Goal: Information Seeking & Learning: Learn about a topic

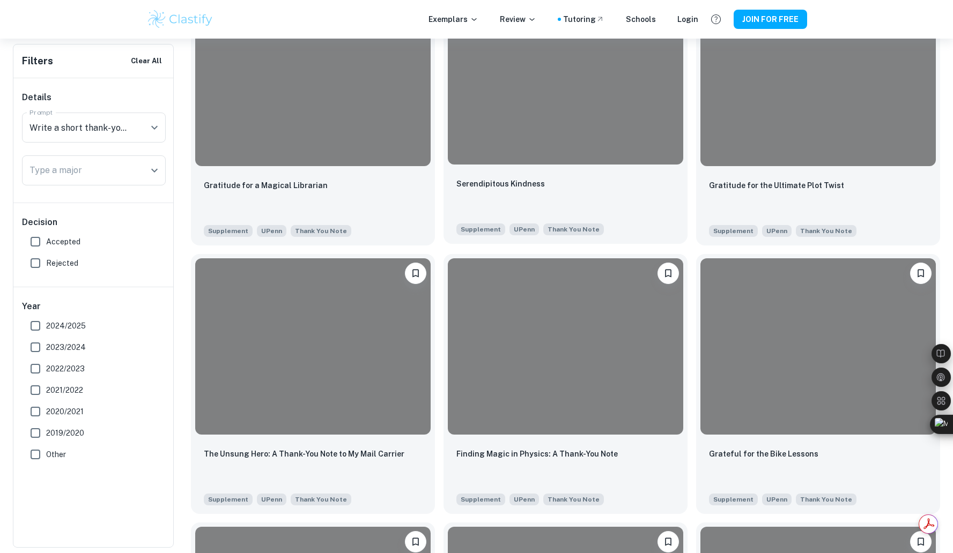
click at [565, 190] on div "Serendipitous Kindness" at bounding box center [565, 195] width 218 height 36
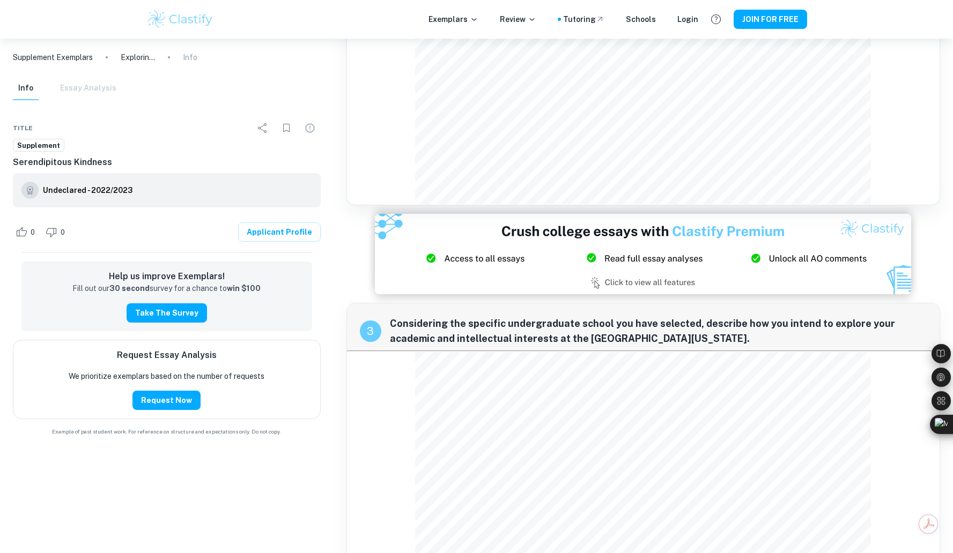
scroll to position [917, 0]
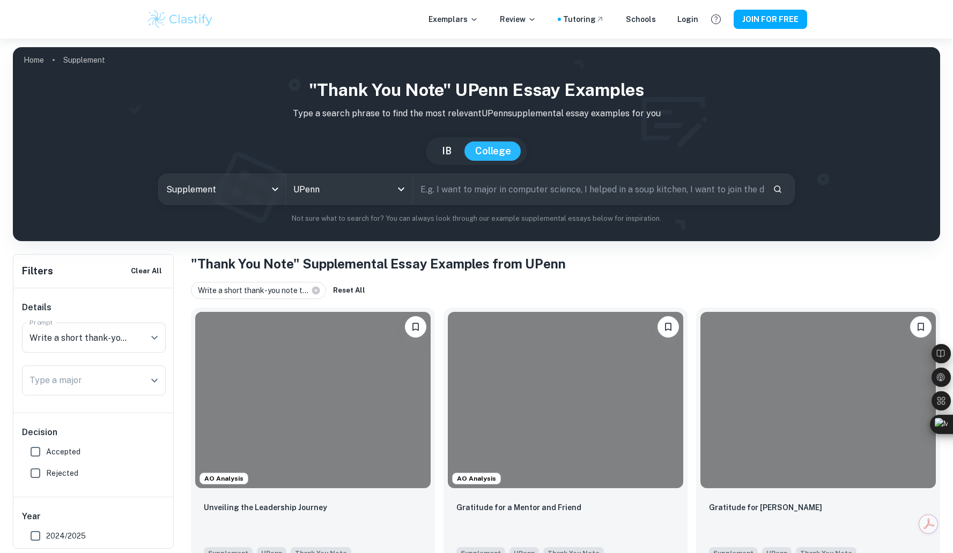
click at [451, 191] on input "text" at bounding box center [589, 189] width 352 height 30
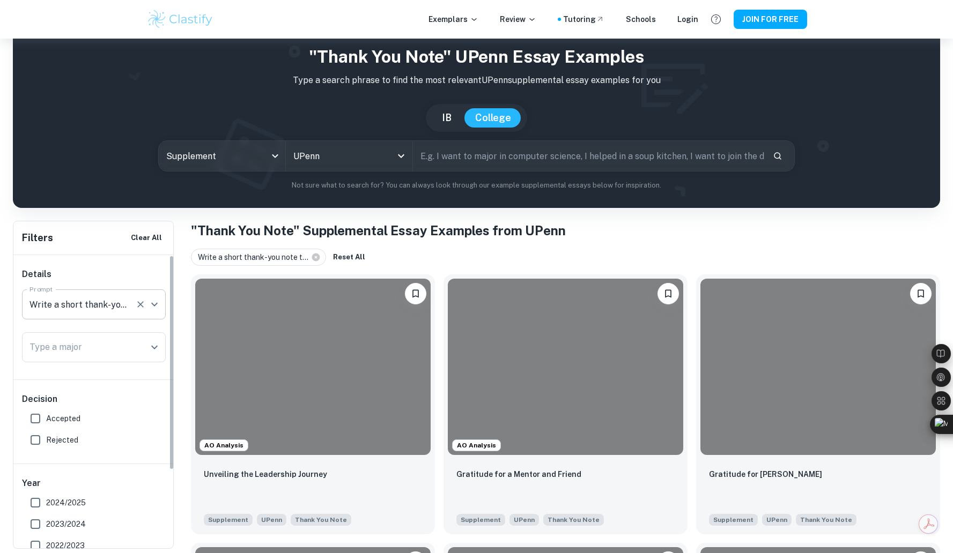
click at [55, 303] on input "Write a short thank-you note to someone you have not yet thanked and would like…" at bounding box center [79, 304] width 104 height 20
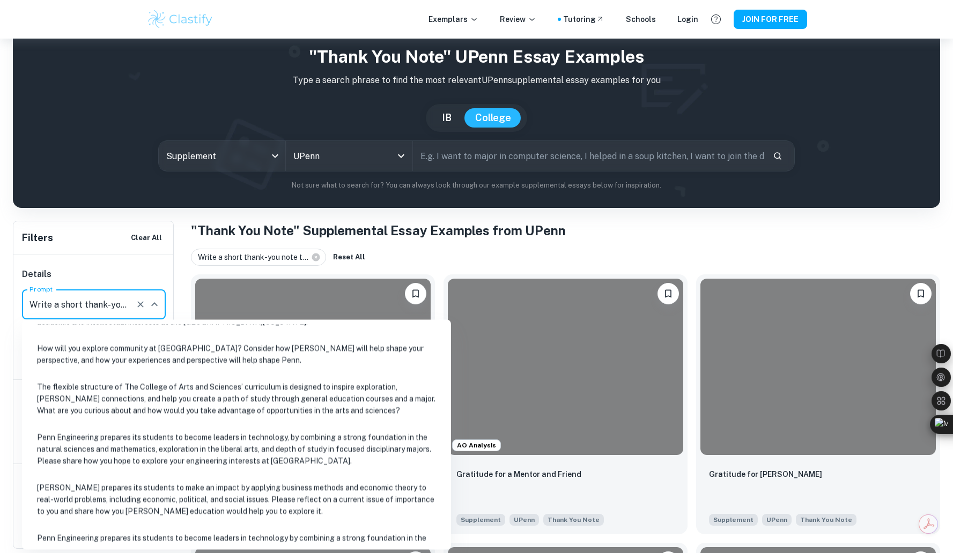
scroll to position [105, 0]
click at [104, 494] on li "[PERSON_NAME] prepares its students to make an impact by applying business meth…" at bounding box center [236, 499] width 420 height 48
type input "[PERSON_NAME] prepares its students to make an impact by applying business meth…"
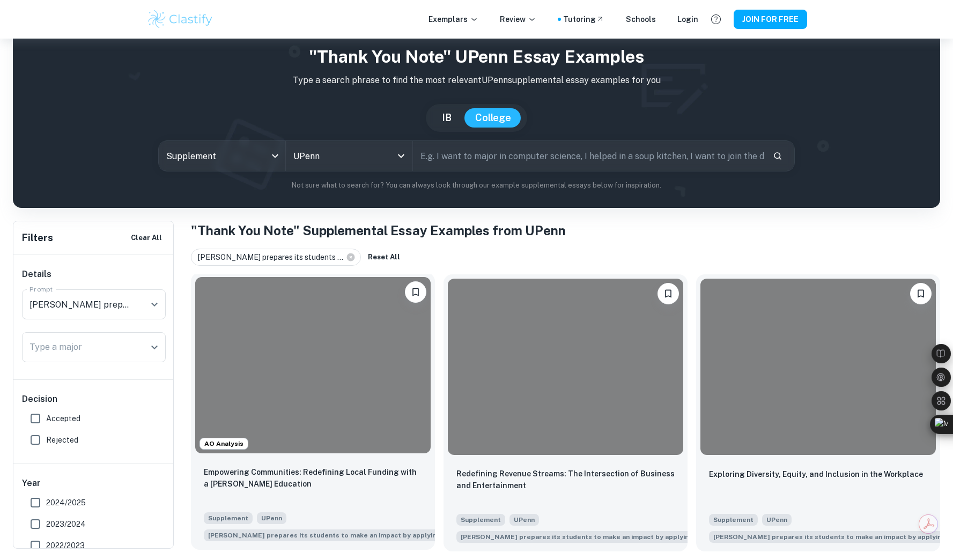
click at [290, 376] on div at bounding box center [312, 365] width 235 height 176
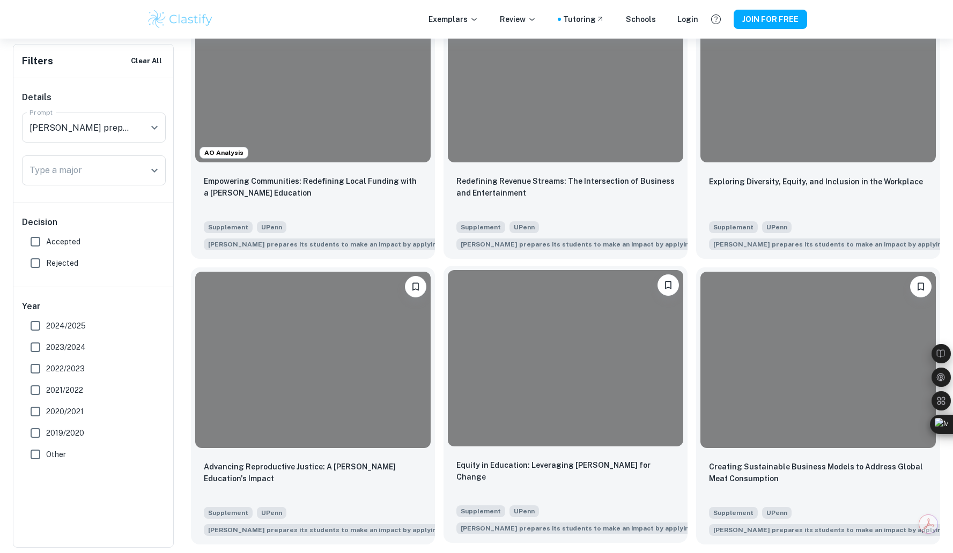
scroll to position [265, 0]
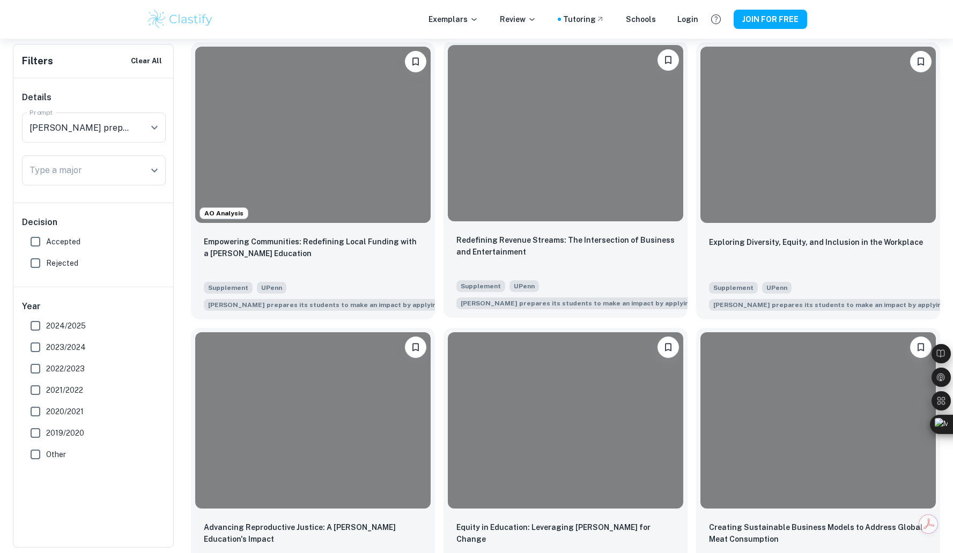
click at [575, 199] on div at bounding box center [565, 133] width 235 height 176
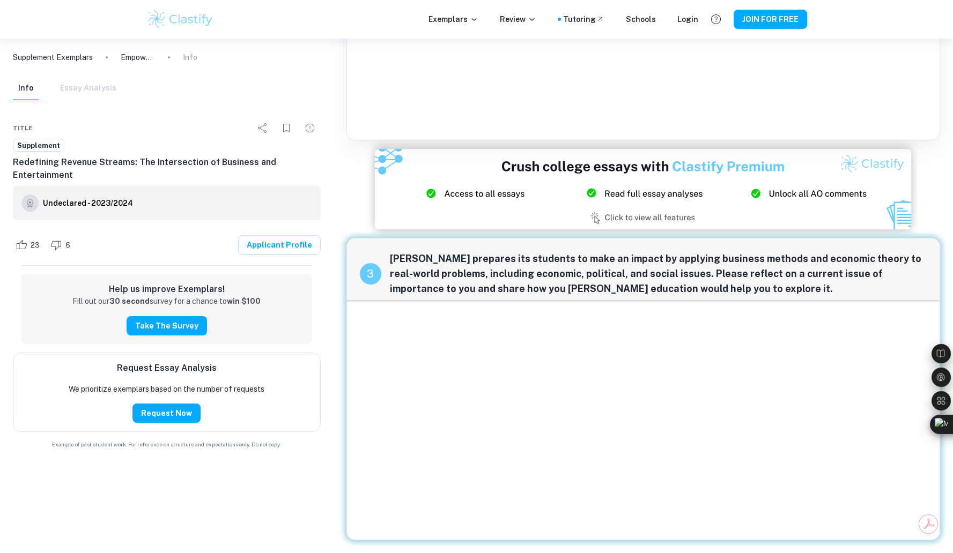
scroll to position [430, 0]
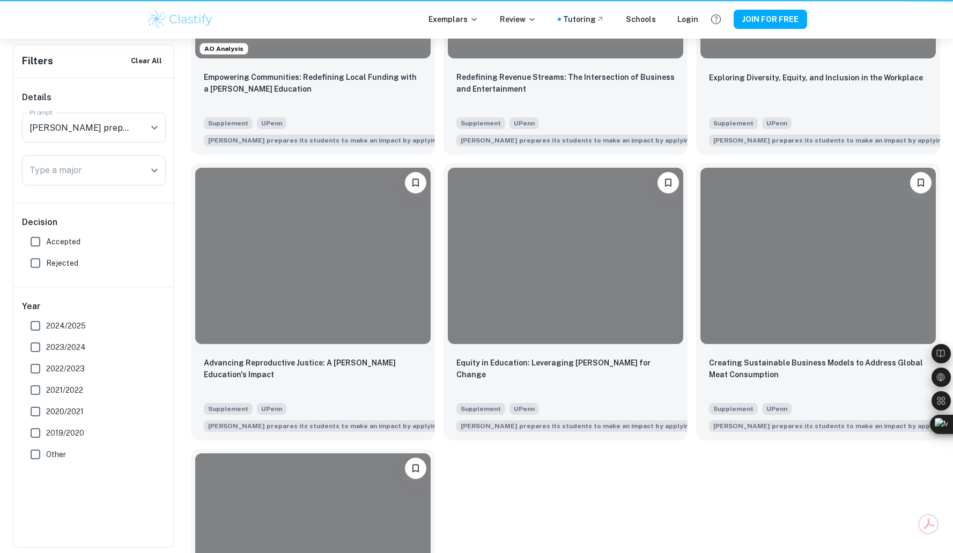
scroll to position [265, 0]
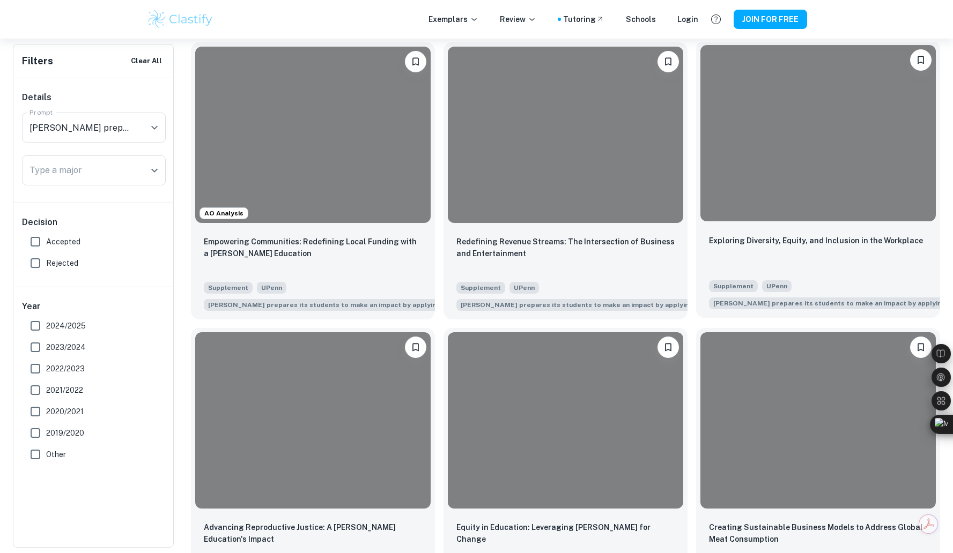
click at [742, 196] on div at bounding box center [817, 133] width 235 height 176
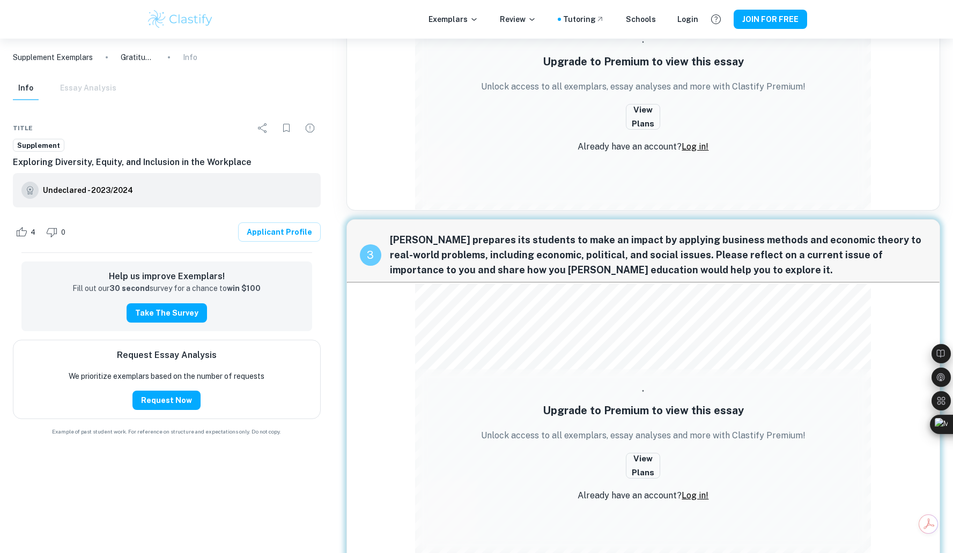
scroll to position [601, 0]
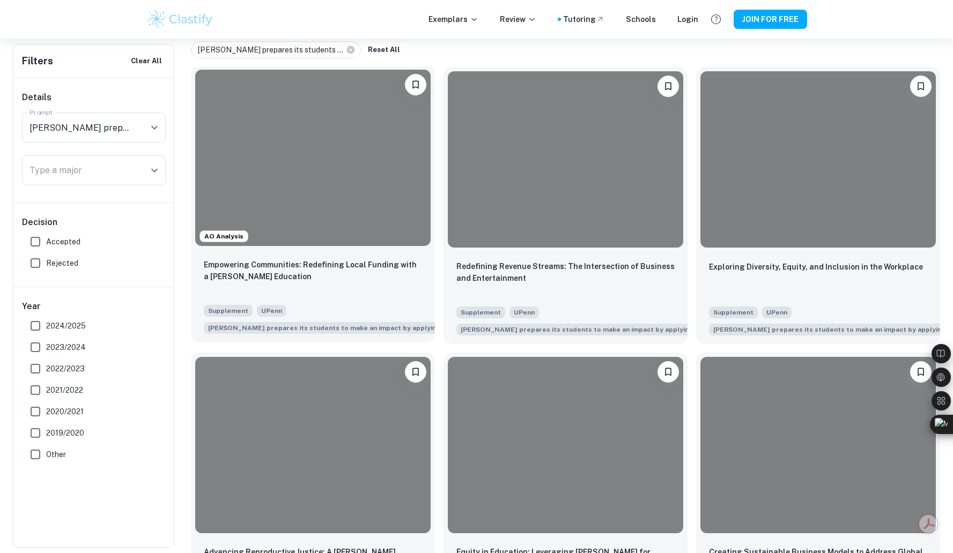
scroll to position [249, 0]
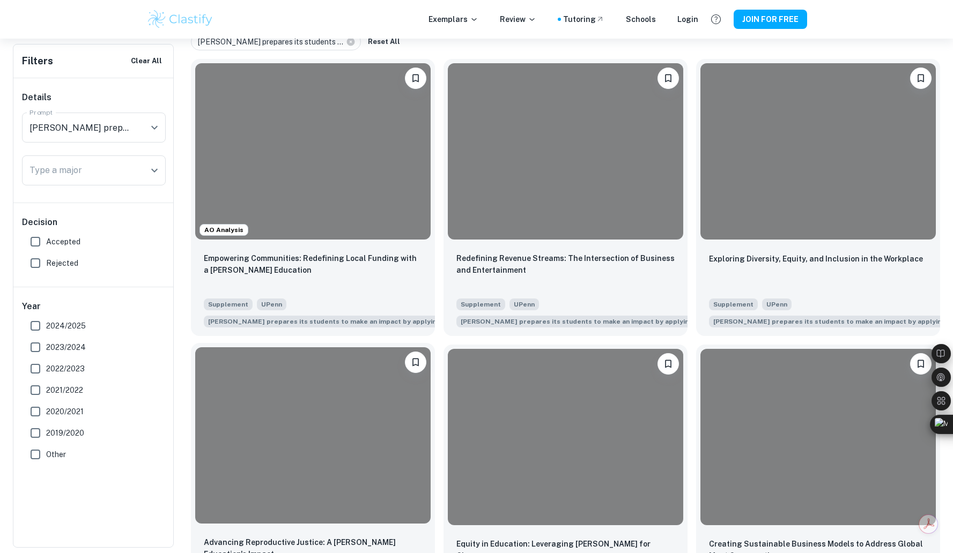
click at [364, 380] on div at bounding box center [312, 435] width 235 height 176
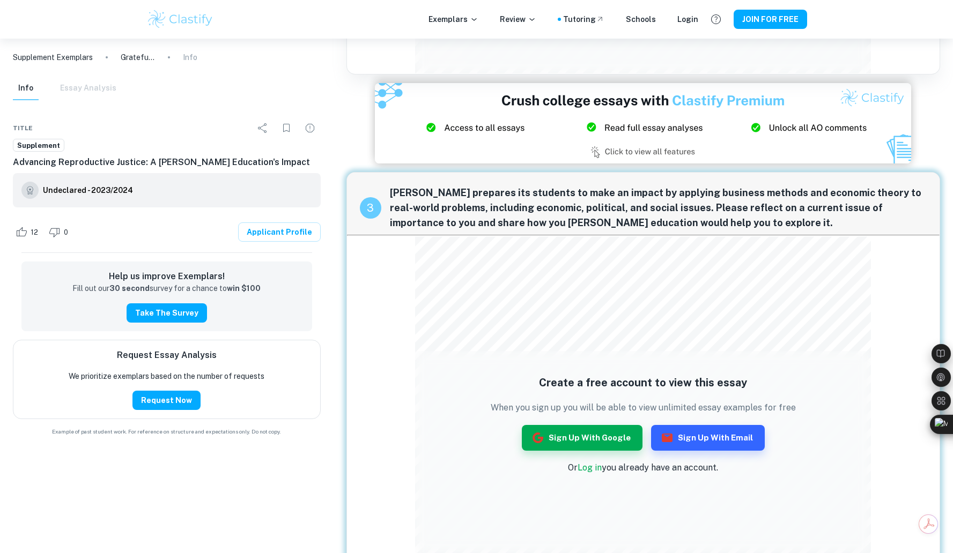
scroll to position [803, 0]
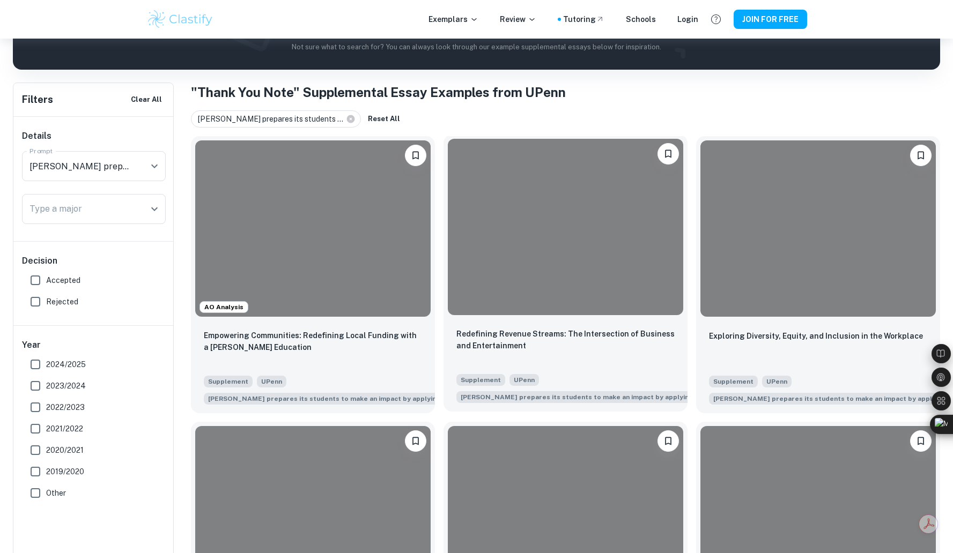
scroll to position [594, 0]
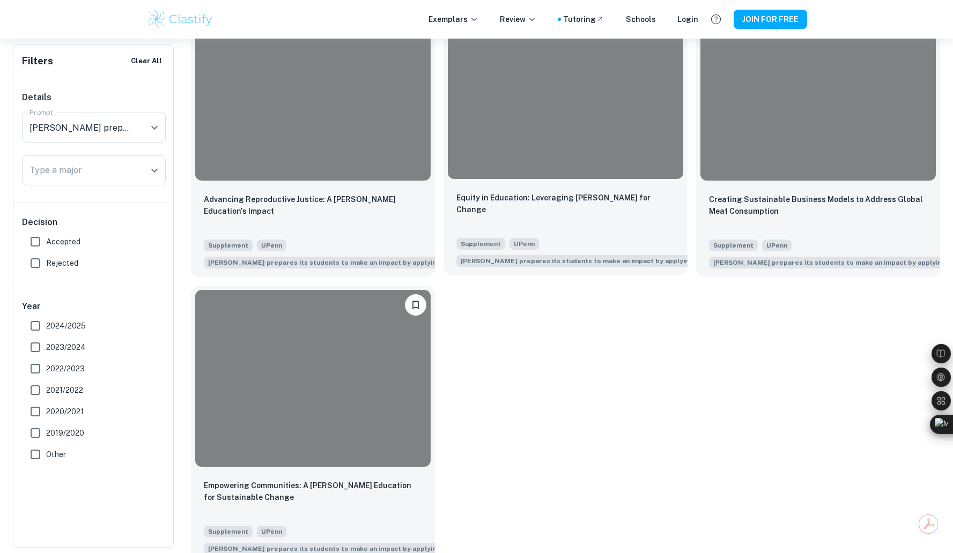
click at [516, 229] on div "Equity in Education: Leveraging Wharton for Change Supplement UPenn Wharton pre…" at bounding box center [565, 229] width 244 height 92
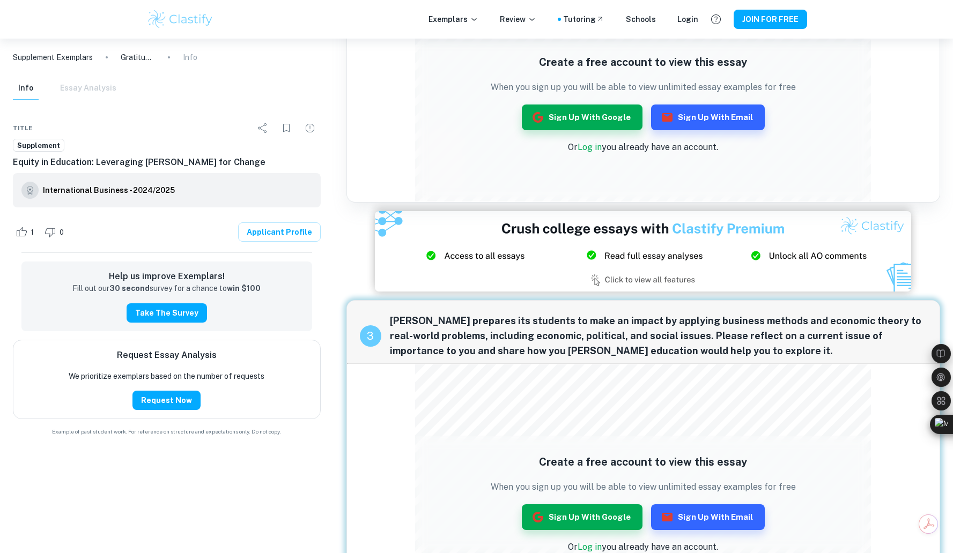
scroll to position [511, 0]
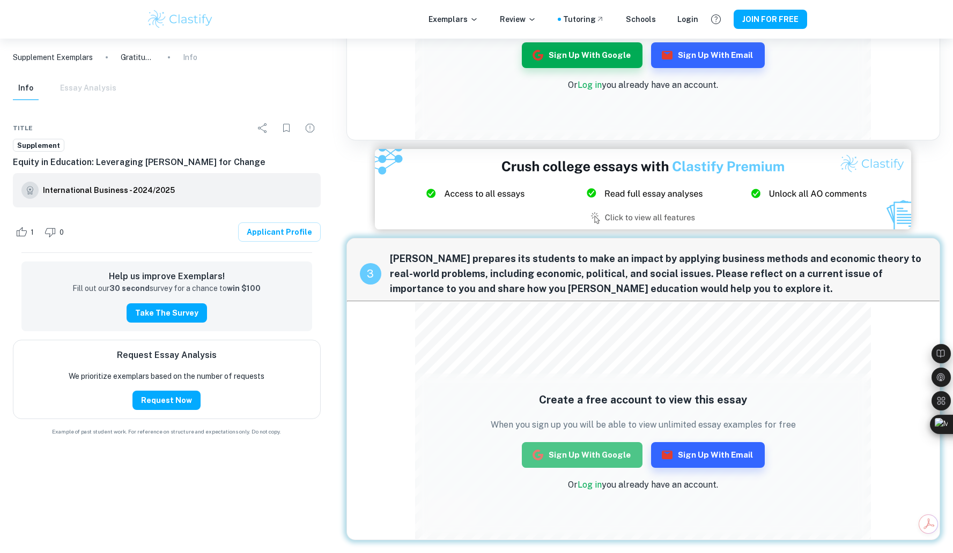
click at [627, 451] on button "Sign up with Google" at bounding box center [582, 455] width 121 height 26
click at [189, 23] on img at bounding box center [180, 19] width 68 height 21
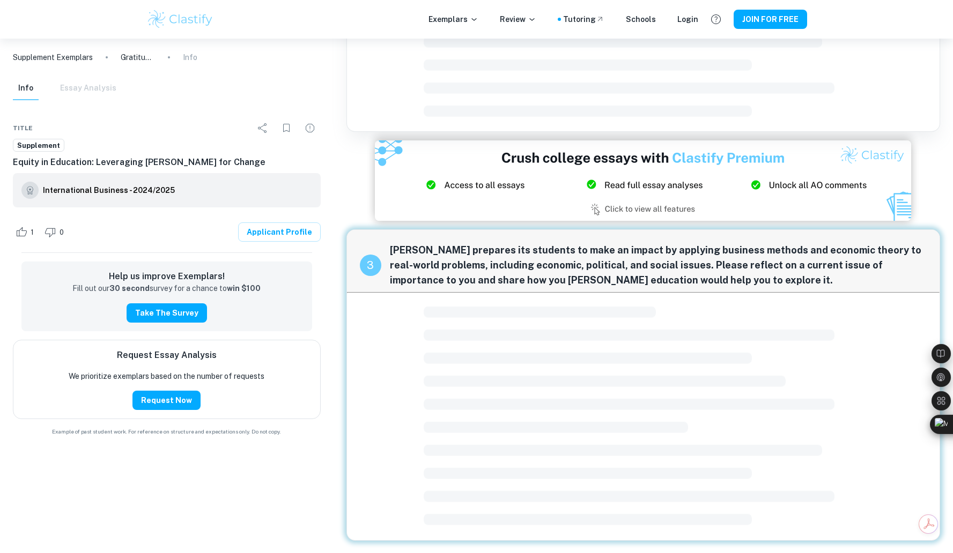
scroll to position [511, 0]
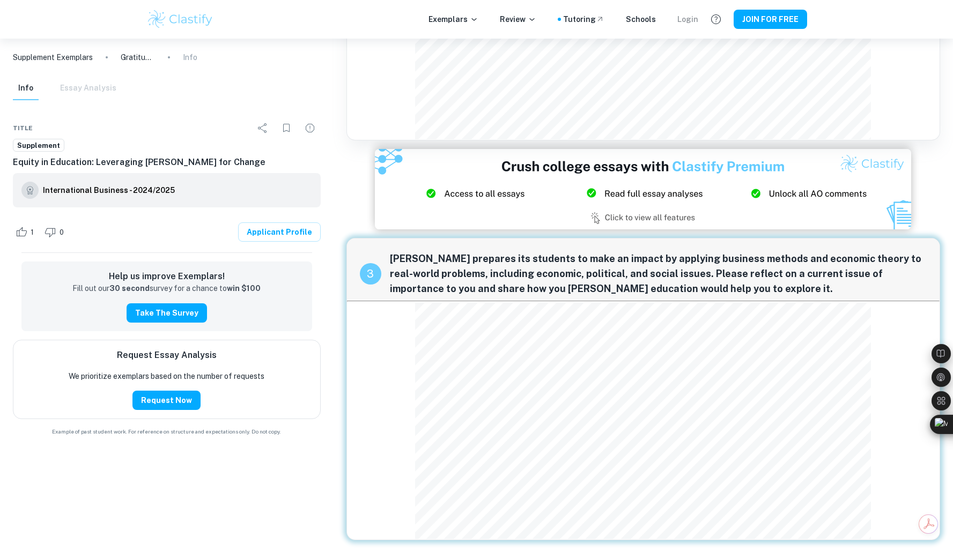
click at [688, 22] on div "Login" at bounding box center [687, 19] width 21 height 12
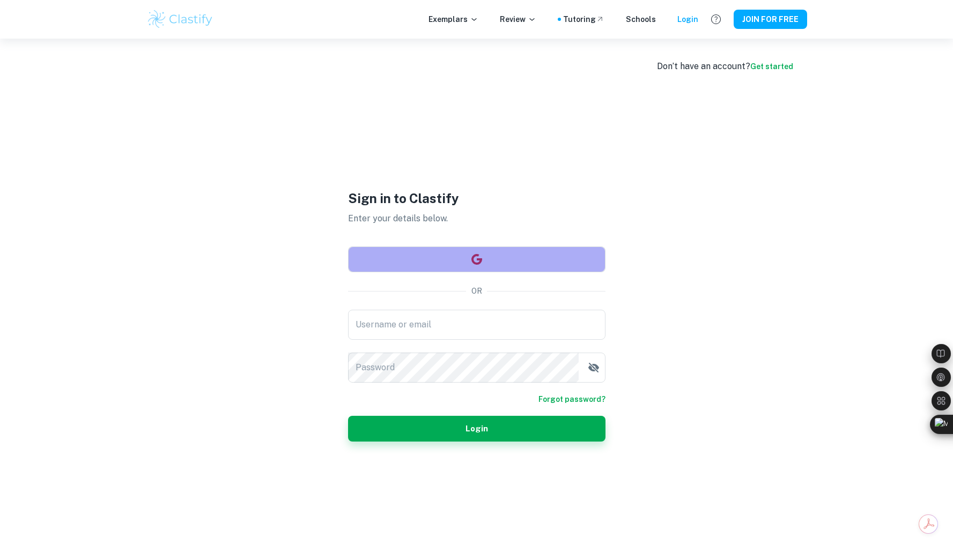
click at [487, 261] on button "button" at bounding box center [476, 260] width 257 height 26
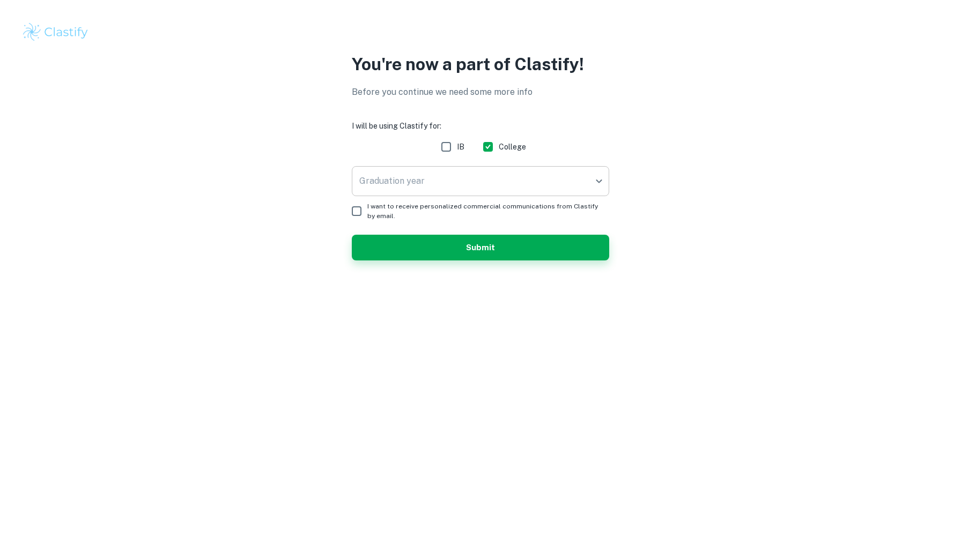
click at [501, 182] on body "We value your privacy We use cookies to enhance your browsing experience, serve…" at bounding box center [480, 276] width 961 height 553
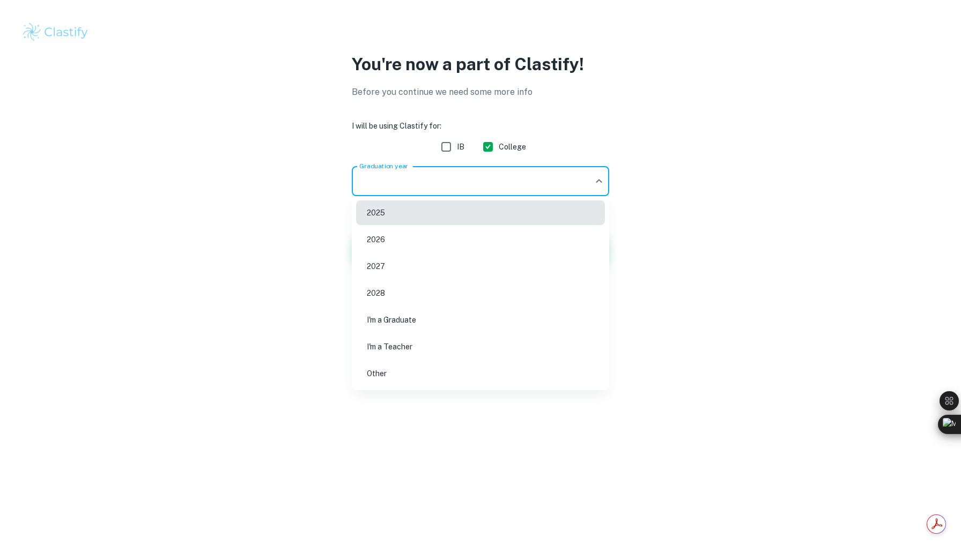
click at [474, 232] on li "2026" at bounding box center [480, 239] width 249 height 25
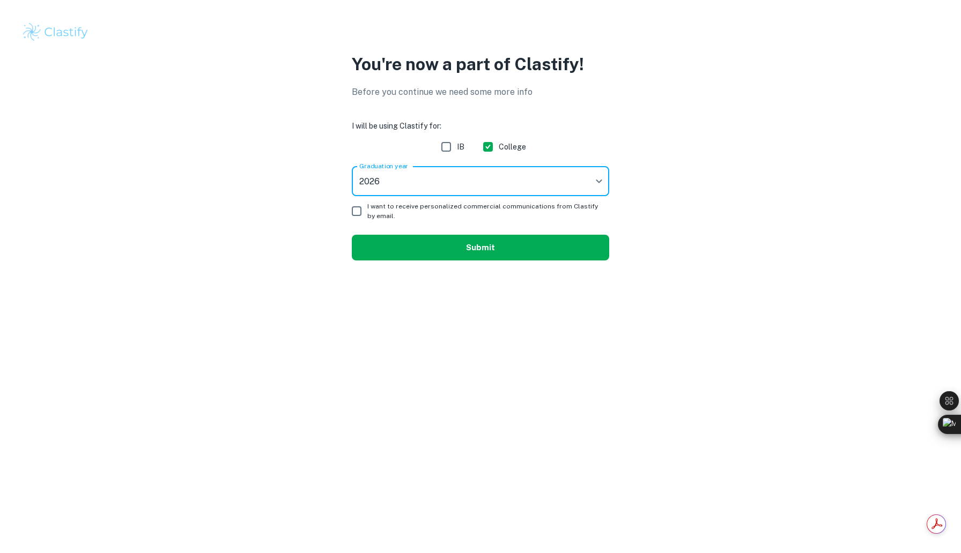
click at [461, 239] on button "Submit" at bounding box center [480, 248] width 257 height 26
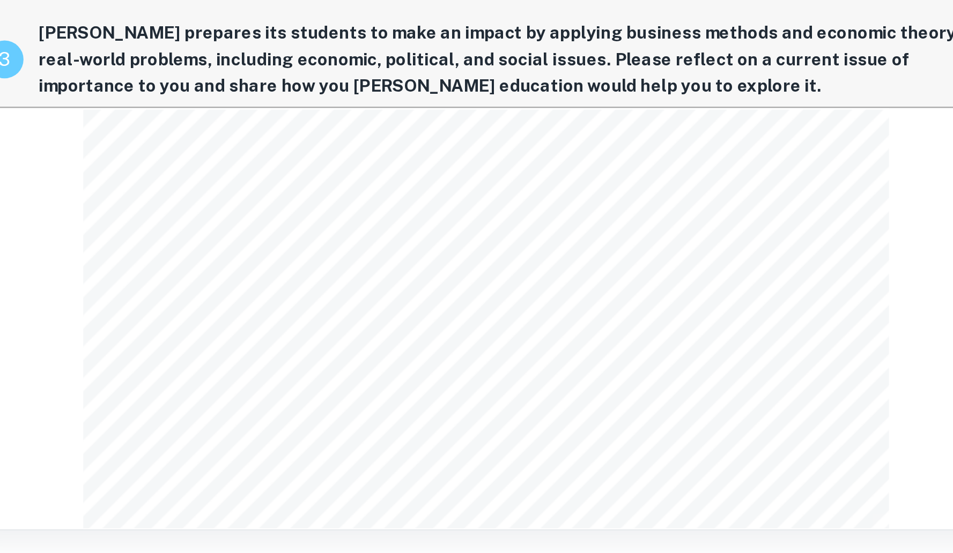
scroll to position [510, 0]
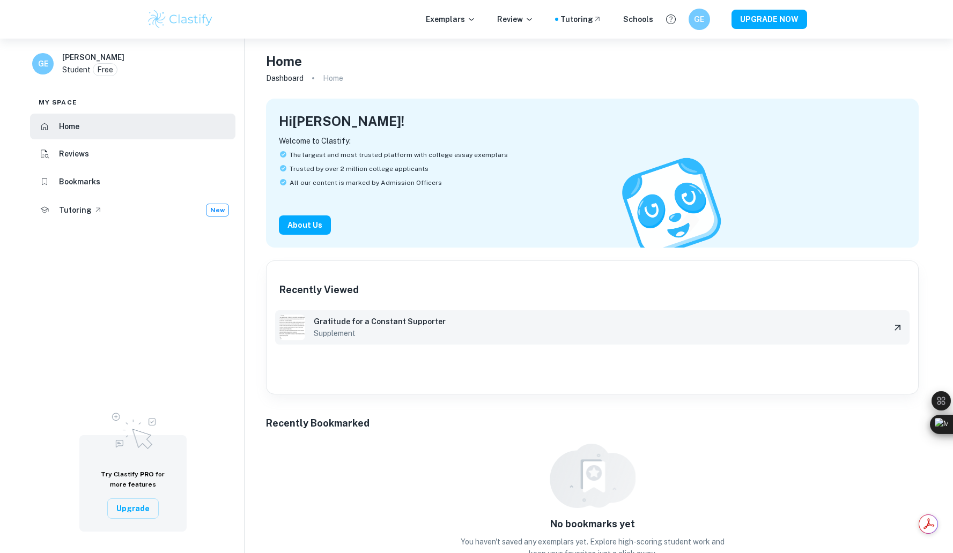
click at [344, 330] on h6 "Supplement" at bounding box center [598, 334] width 568 height 12
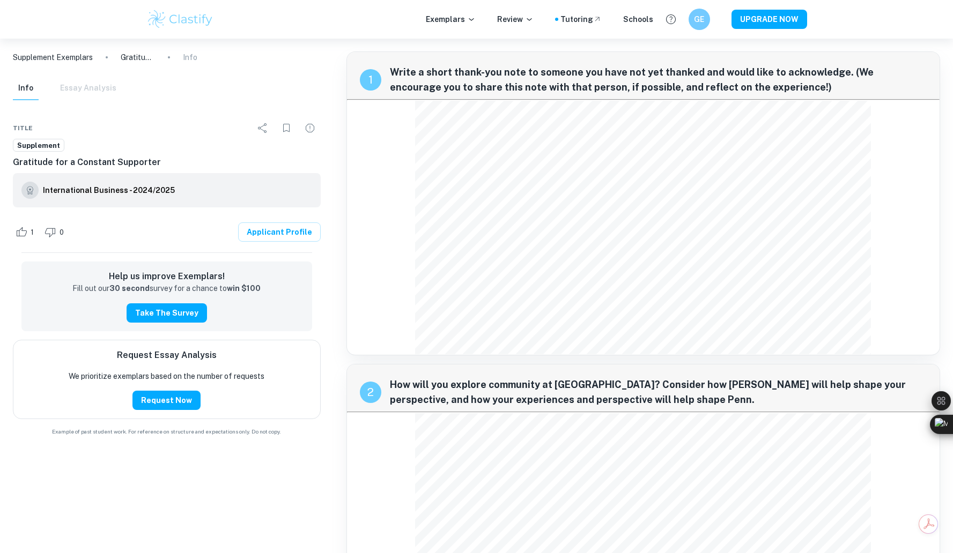
click at [44, 145] on span "Supplement" at bounding box center [38, 145] width 50 height 11
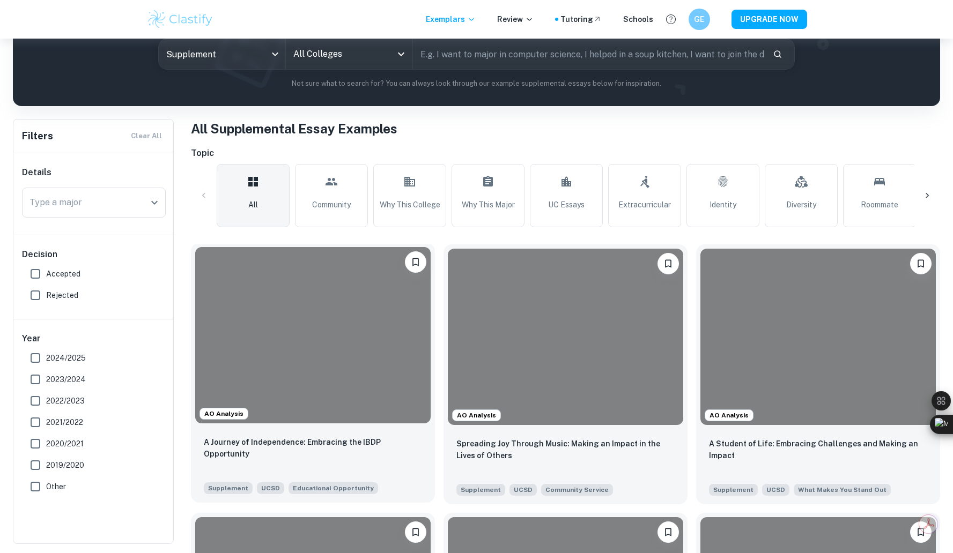
scroll to position [130, 0]
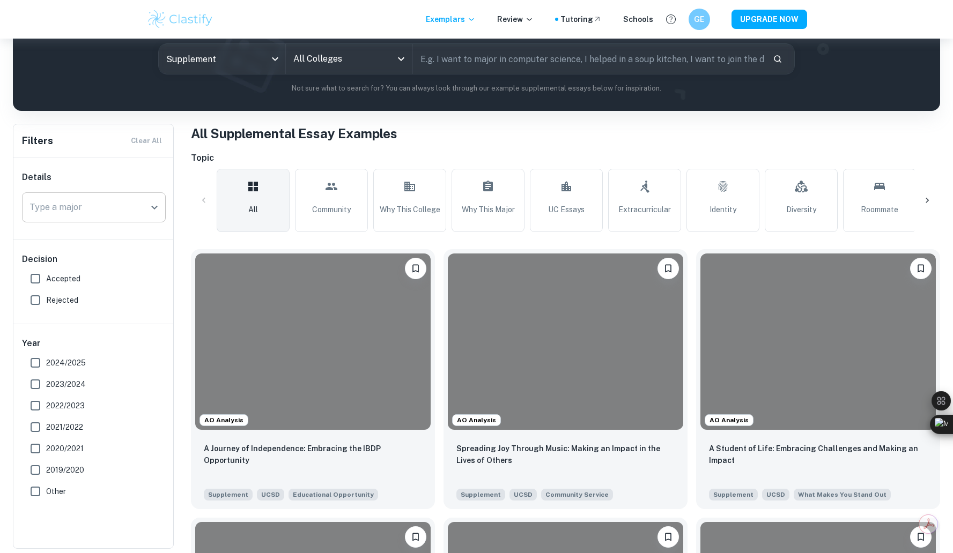
click at [83, 223] on div "Type a major" at bounding box center [94, 207] width 144 height 30
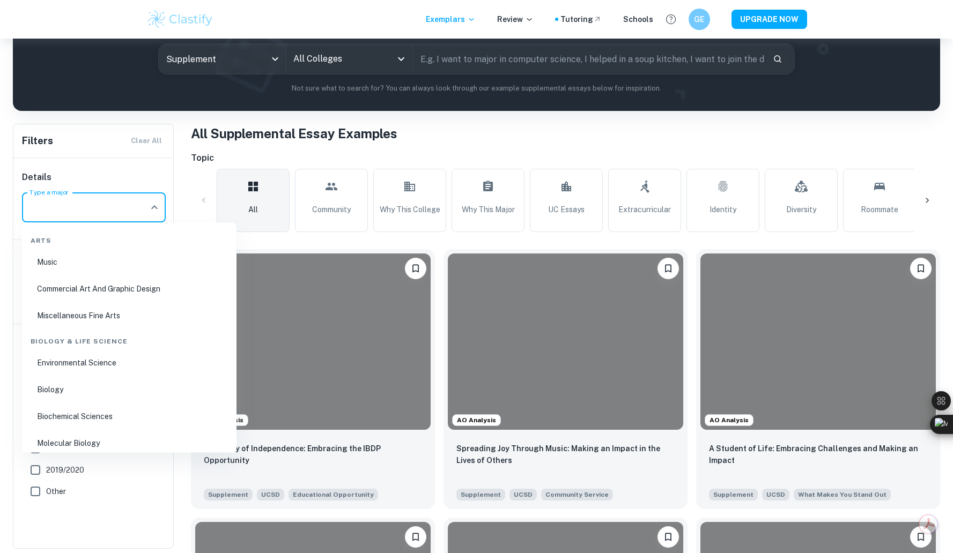
click at [106, 138] on div "Filters Clear All" at bounding box center [93, 140] width 160 height 33
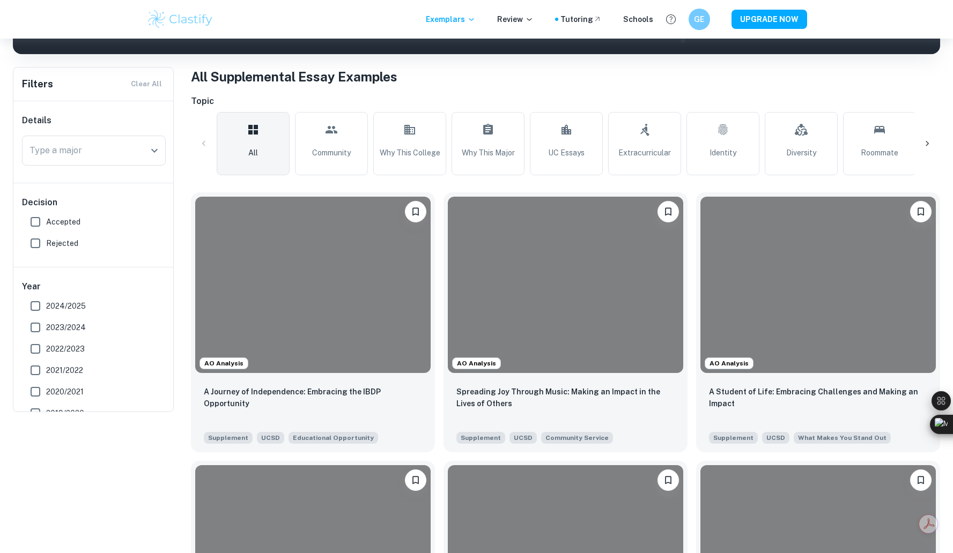
scroll to position [0, 0]
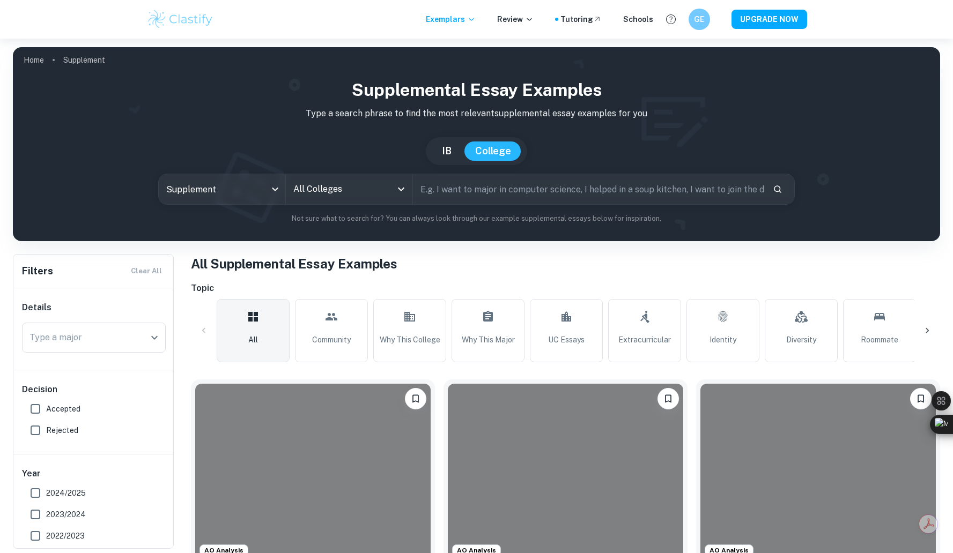
click at [305, 187] on input "All Colleges" at bounding box center [341, 189] width 101 height 20
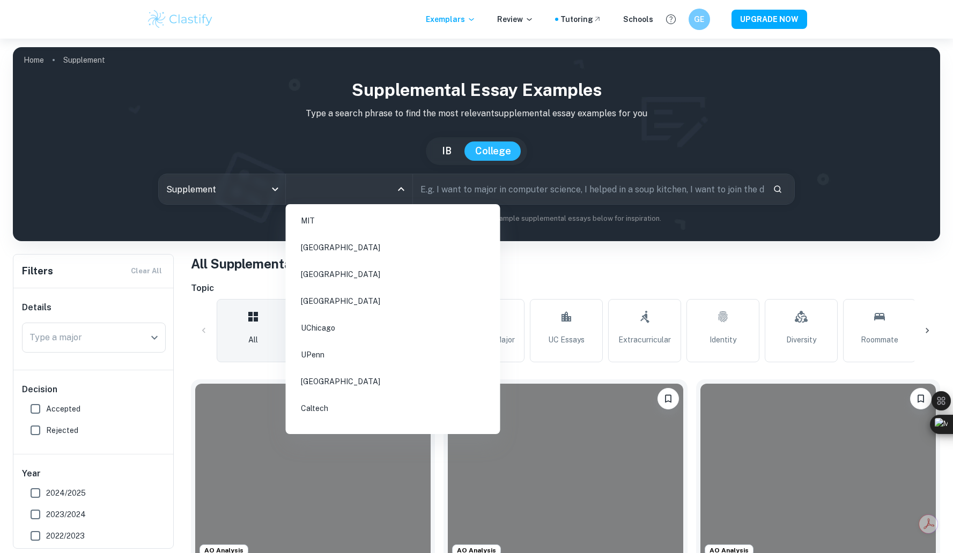
click at [334, 363] on li "UPenn" at bounding box center [393, 355] width 206 height 25
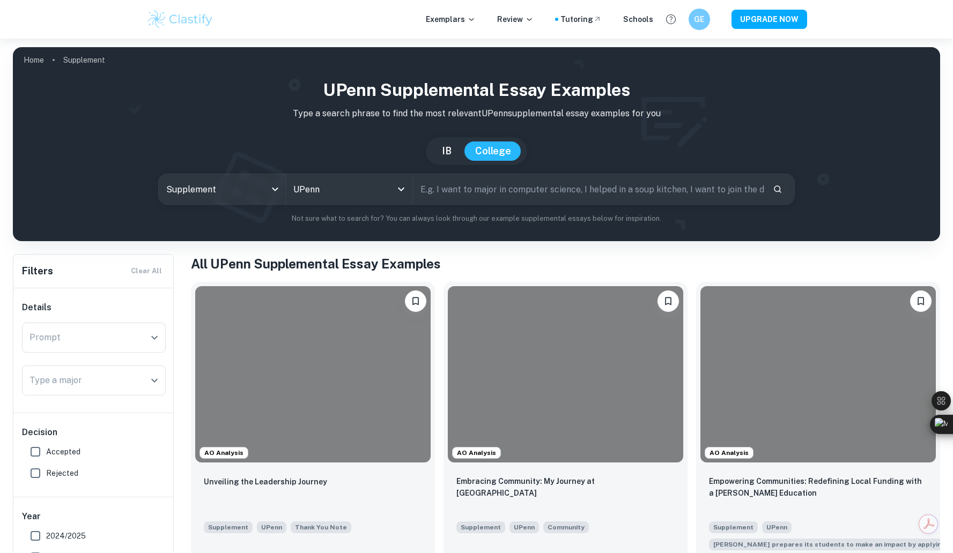
scroll to position [101, 0]
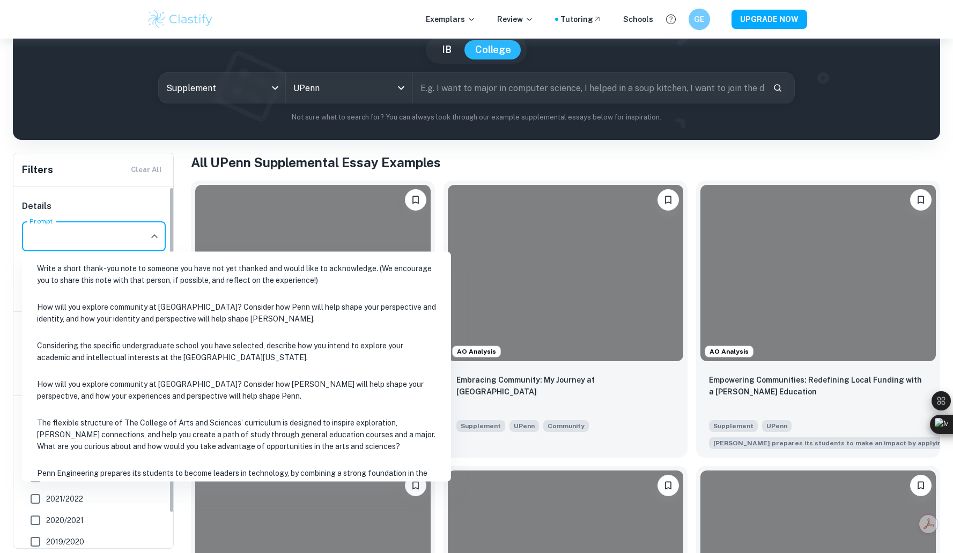
click at [108, 242] on input "Prompt" at bounding box center [86, 236] width 118 height 20
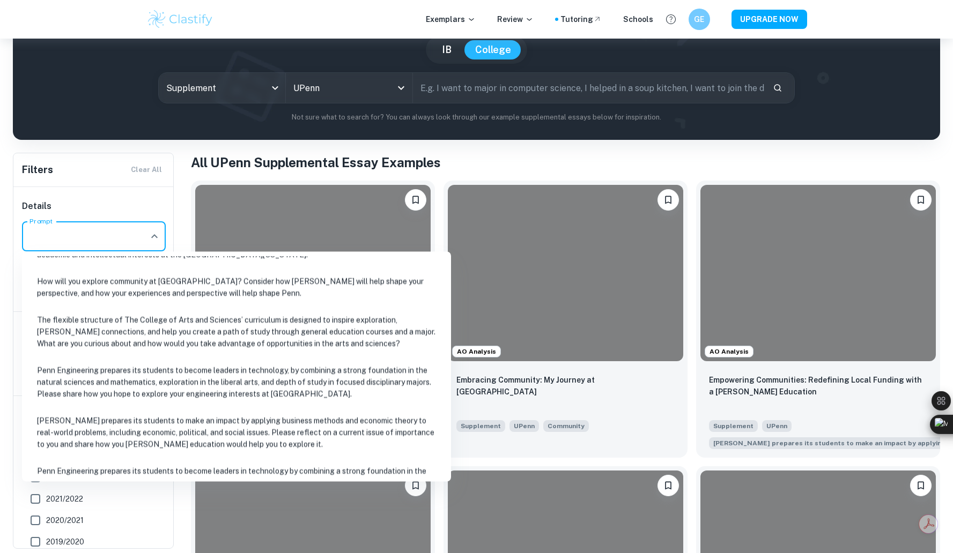
scroll to position [164, 0]
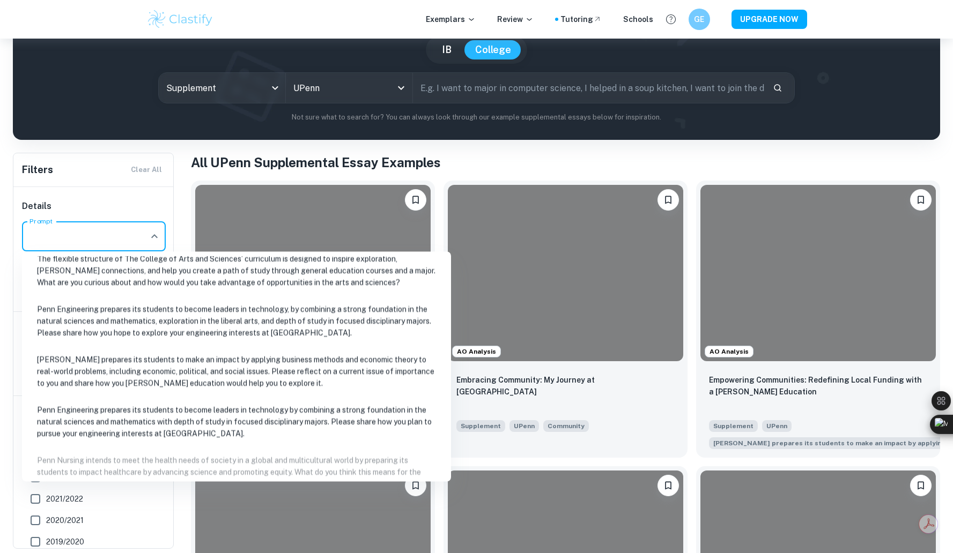
click at [140, 370] on li "[PERSON_NAME] prepares its students to make an impact by applying business meth…" at bounding box center [236, 371] width 420 height 48
type input "[PERSON_NAME] prepares its students to make an impact by applying business meth…"
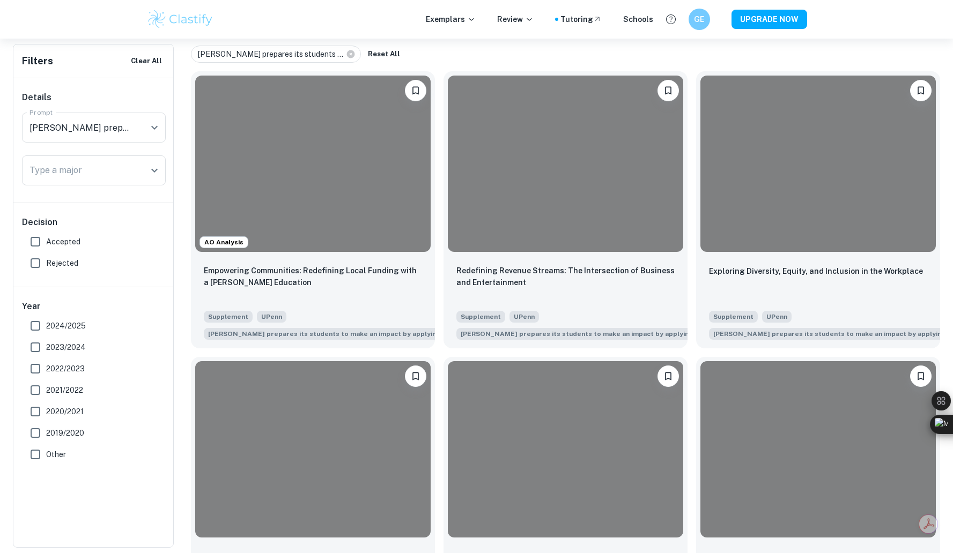
scroll to position [235, 0]
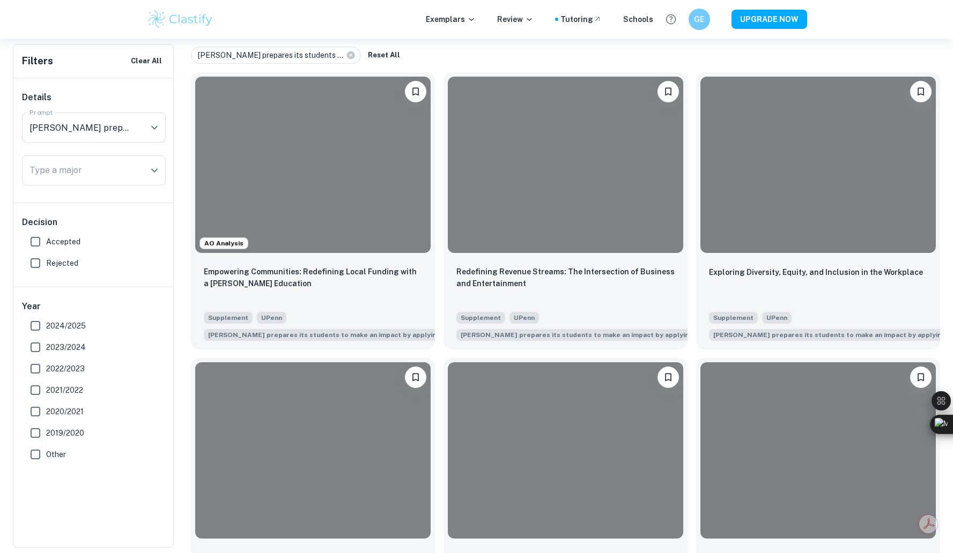
click at [60, 240] on span "Accepted" at bounding box center [63, 242] width 34 height 12
click at [46, 240] on input "Accepted" at bounding box center [35, 241] width 21 height 21
checkbox input "true"
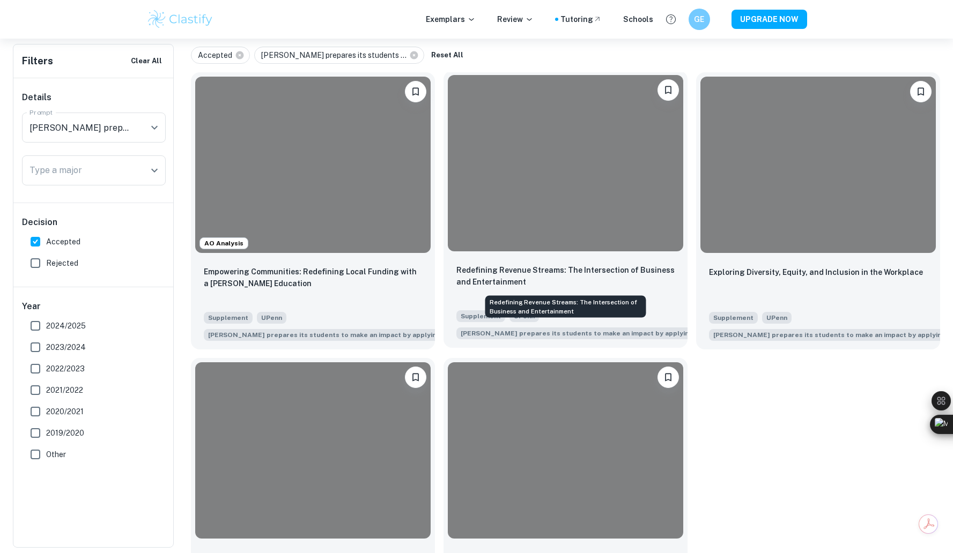
scroll to position [317, 0]
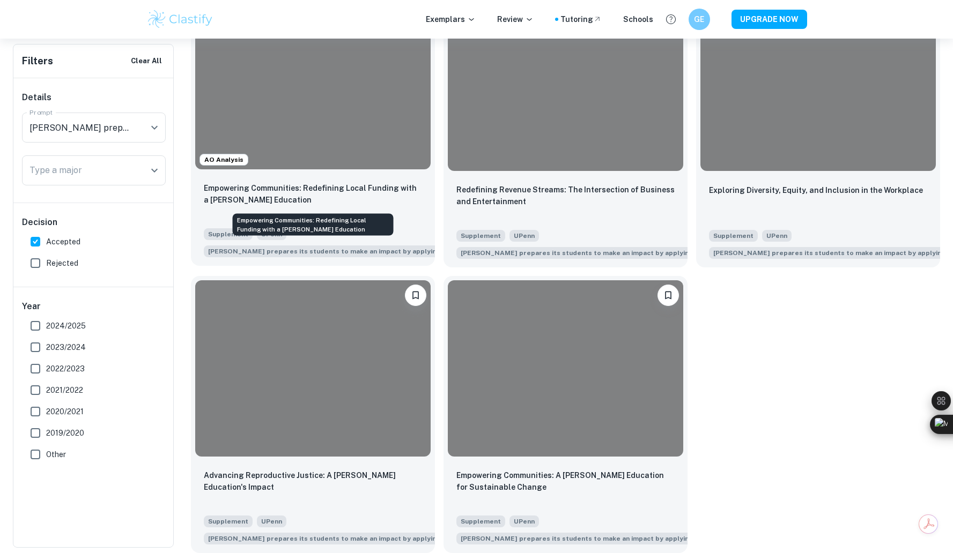
click at [391, 201] on p "Empowering Communities: Redefining Local Funding with a [PERSON_NAME] Education" at bounding box center [313, 194] width 218 height 24
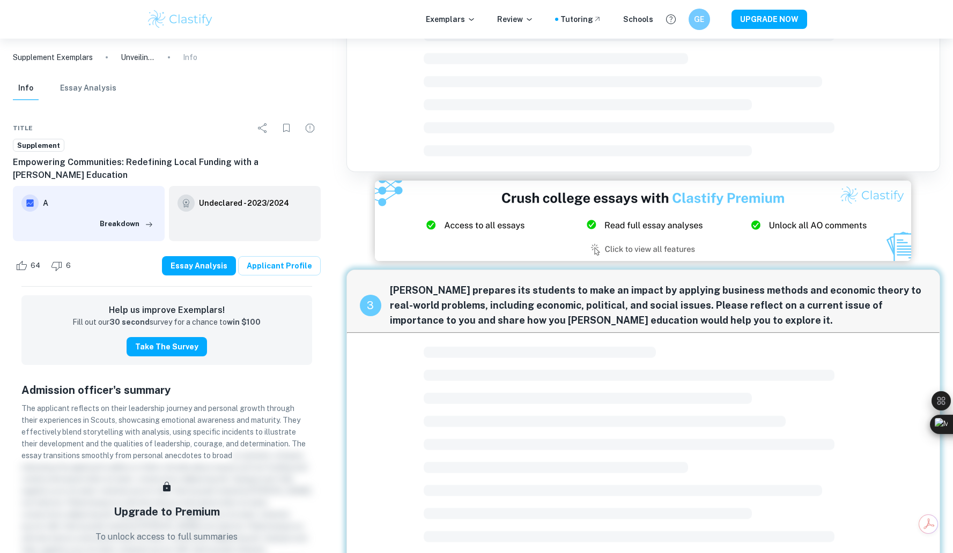
scroll to position [673, 0]
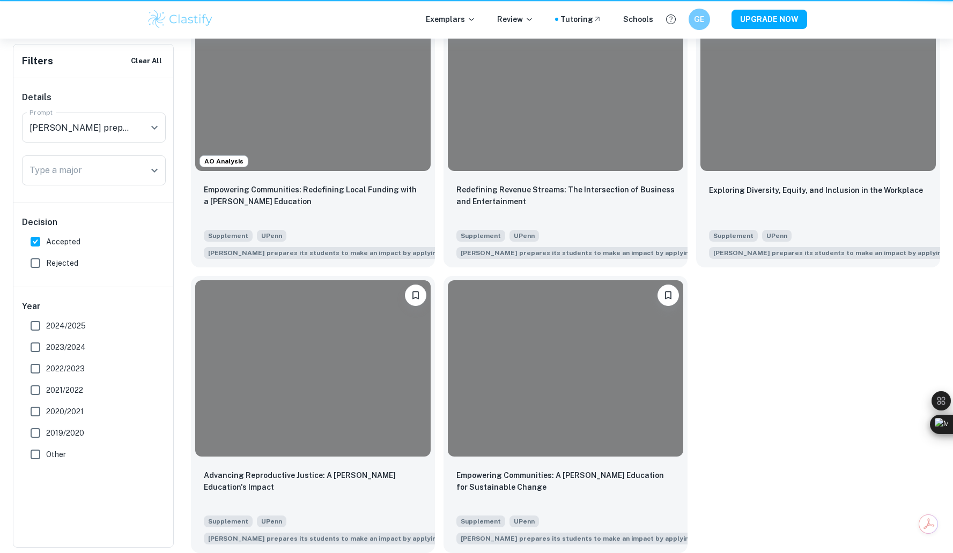
scroll to position [317, 0]
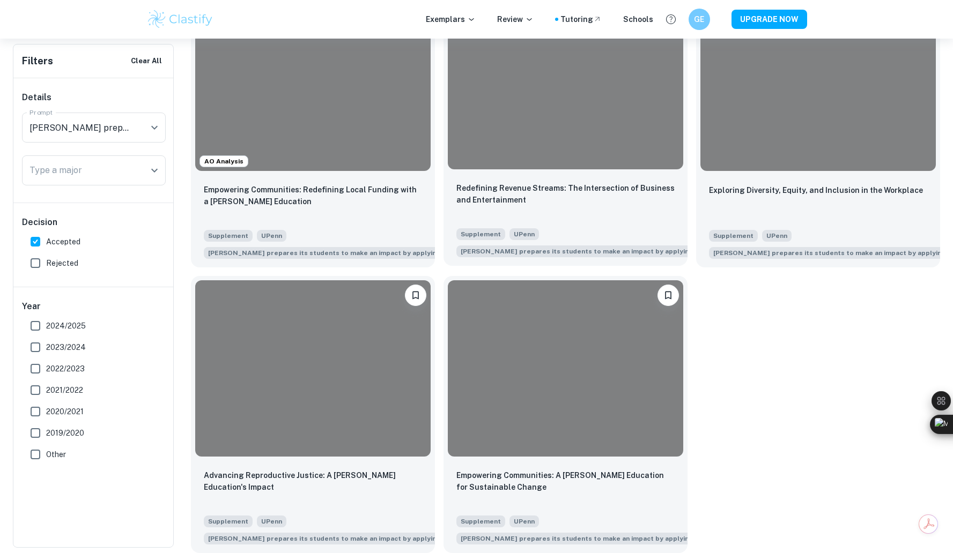
click at [637, 201] on p "Redefining Revenue Streams: The Intersection of Business and Entertainment" at bounding box center [565, 194] width 218 height 24
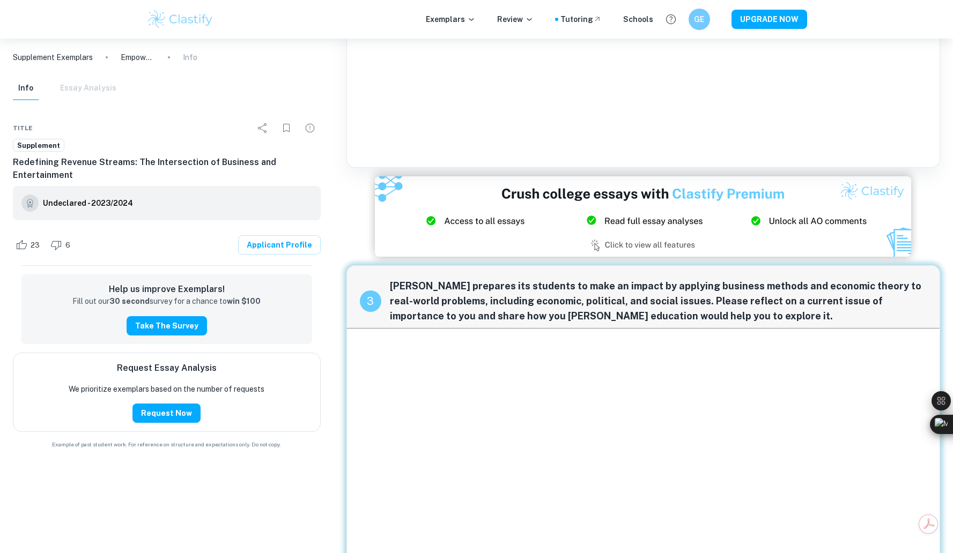
scroll to position [430, 0]
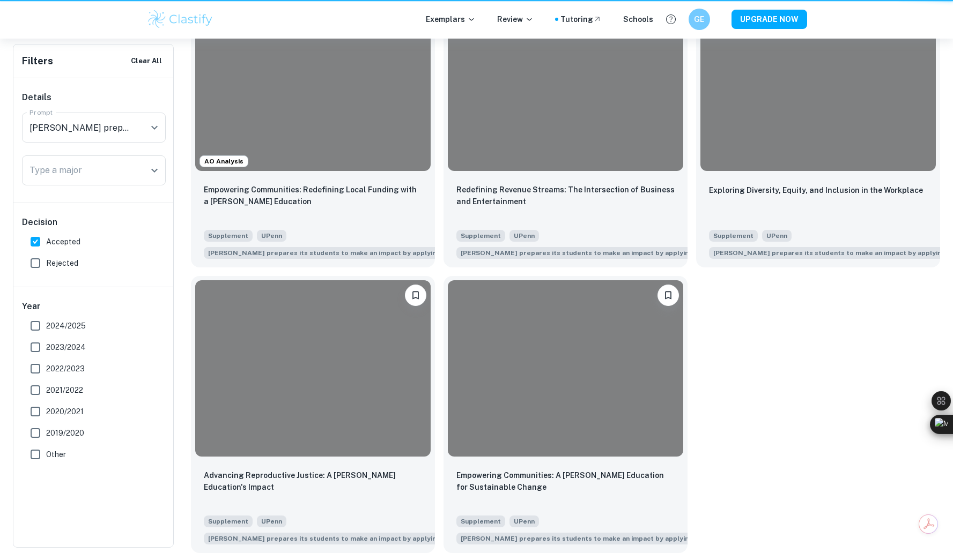
scroll to position [317, 0]
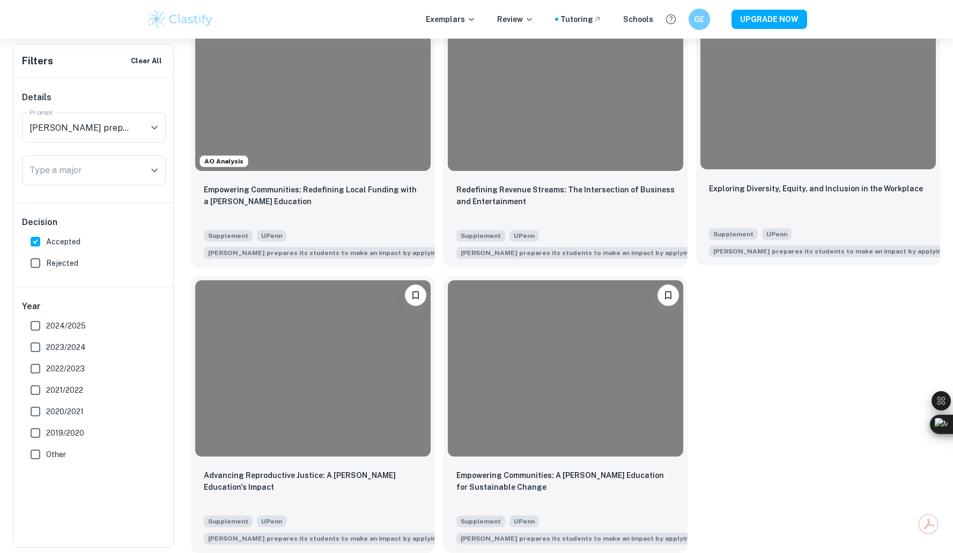
click at [746, 192] on p "Exploring Diversity, Equity, and Inclusion in the Workplace" at bounding box center [816, 189] width 214 height 12
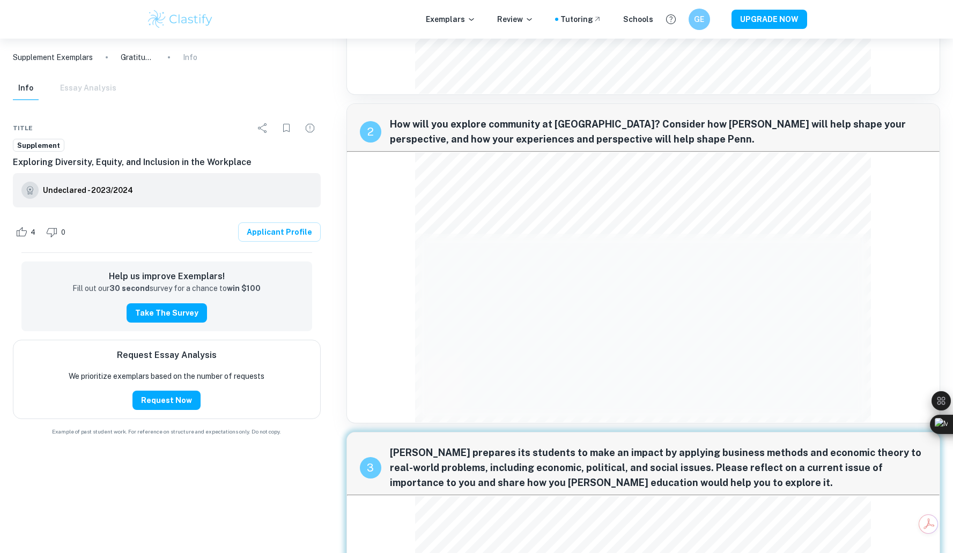
scroll to position [601, 0]
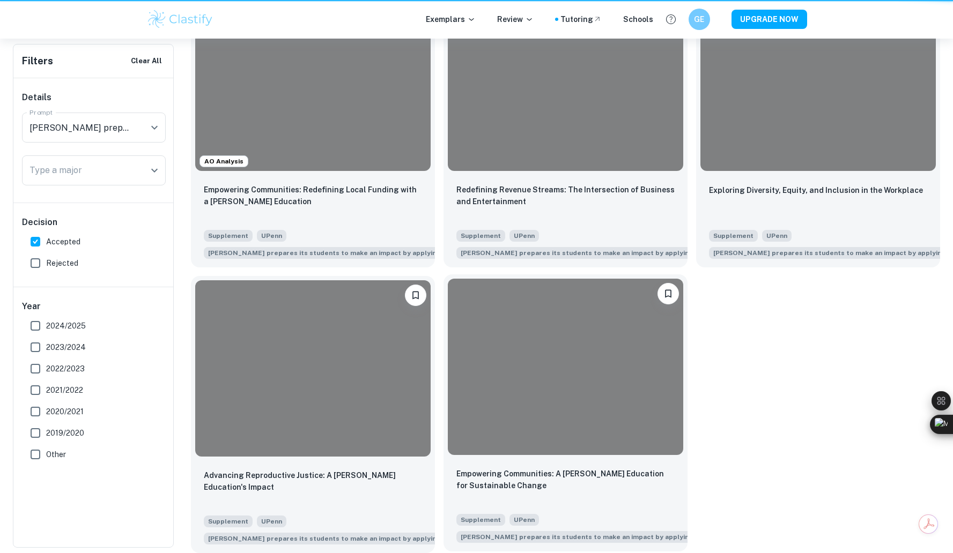
scroll to position [317, 0]
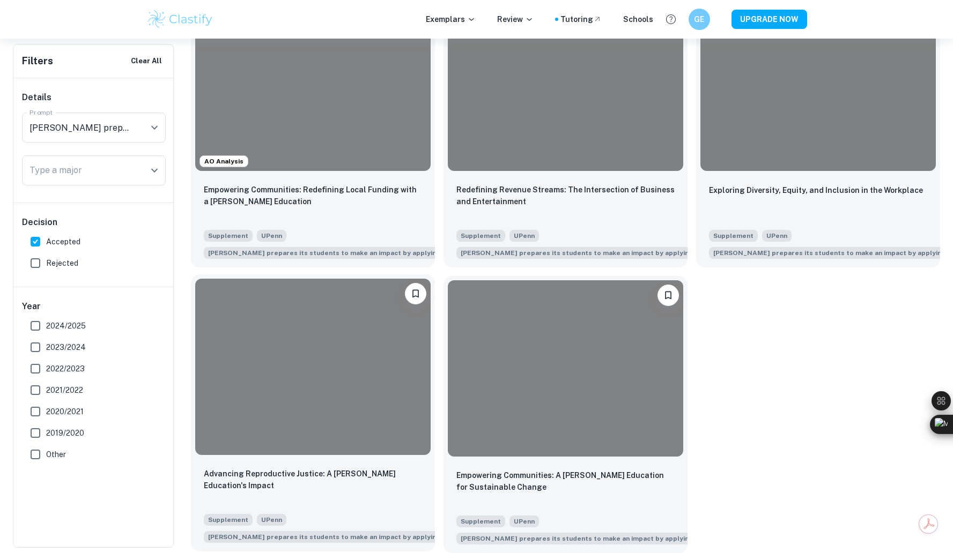
click at [336, 388] on div at bounding box center [312, 367] width 235 height 176
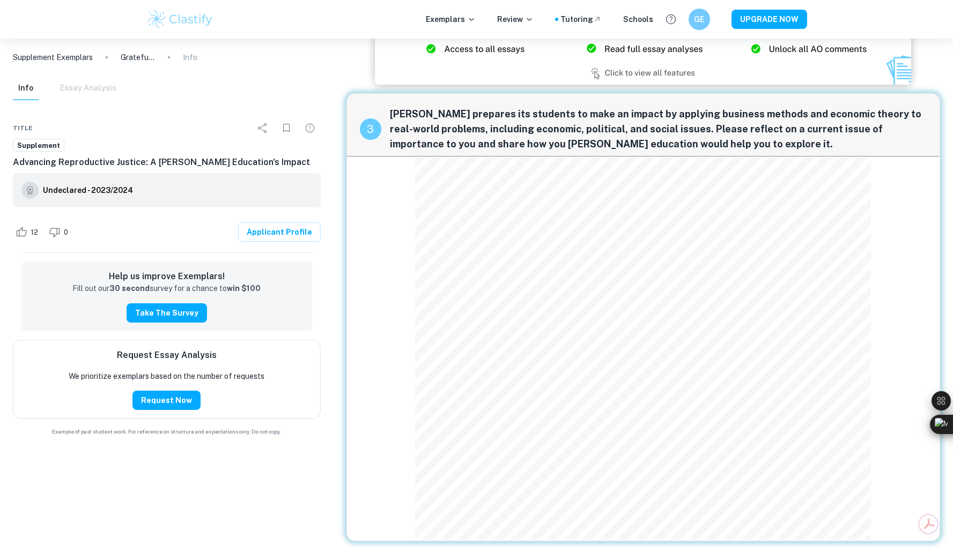
scroll to position [883, 0]
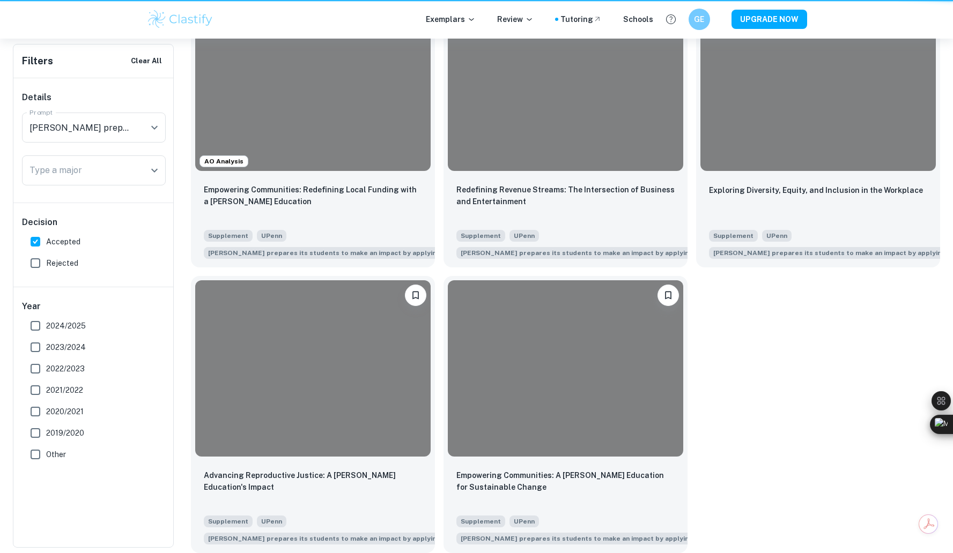
scroll to position [317, 0]
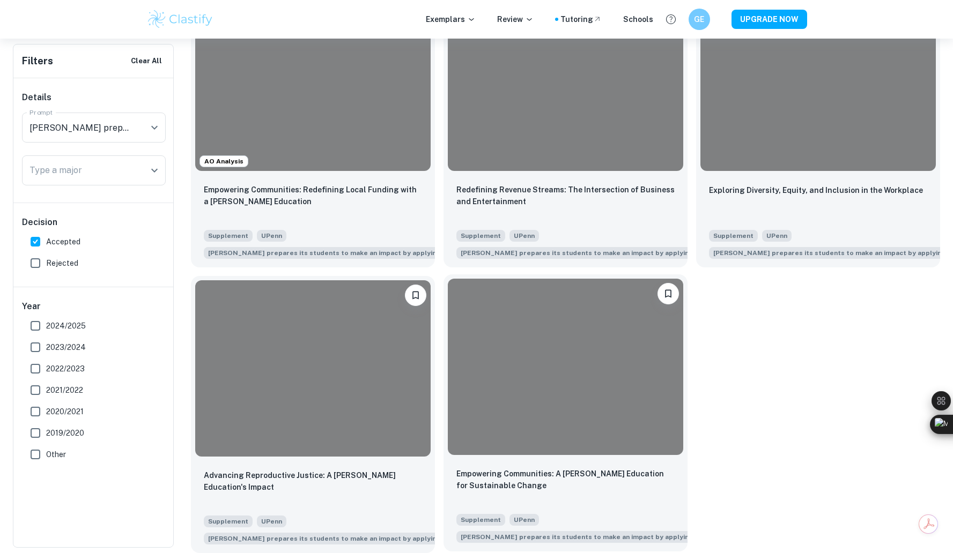
click at [504, 390] on div at bounding box center [565, 367] width 235 height 176
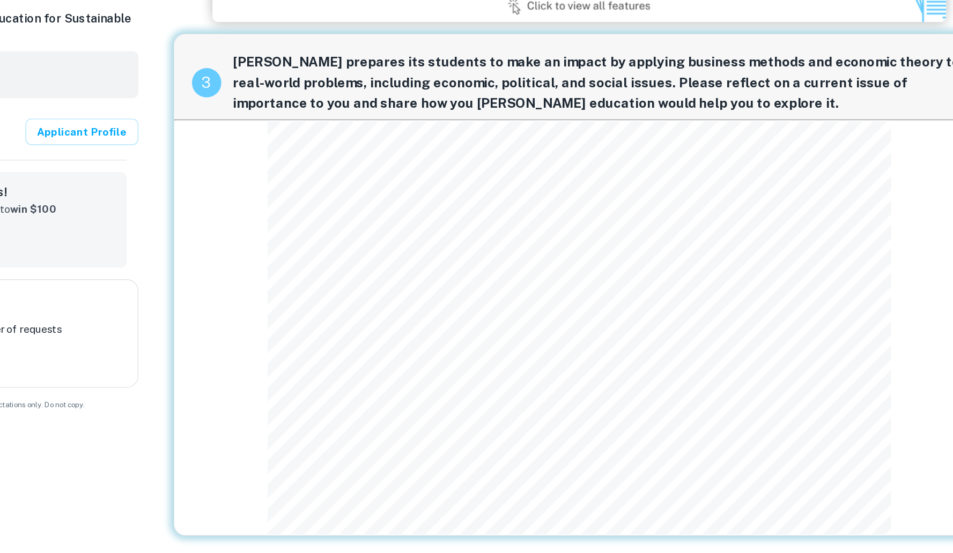
scroll to position [672, 0]
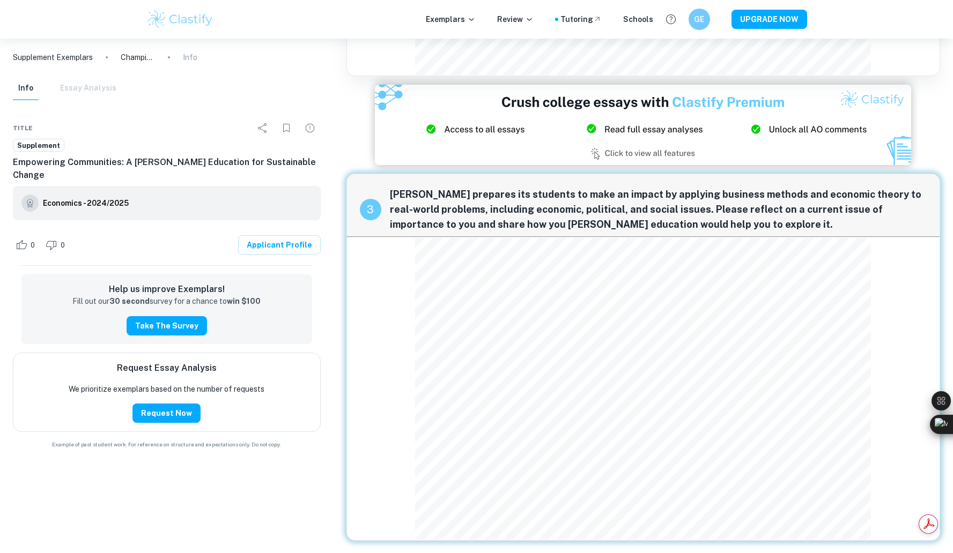
scroll to position [317, 0]
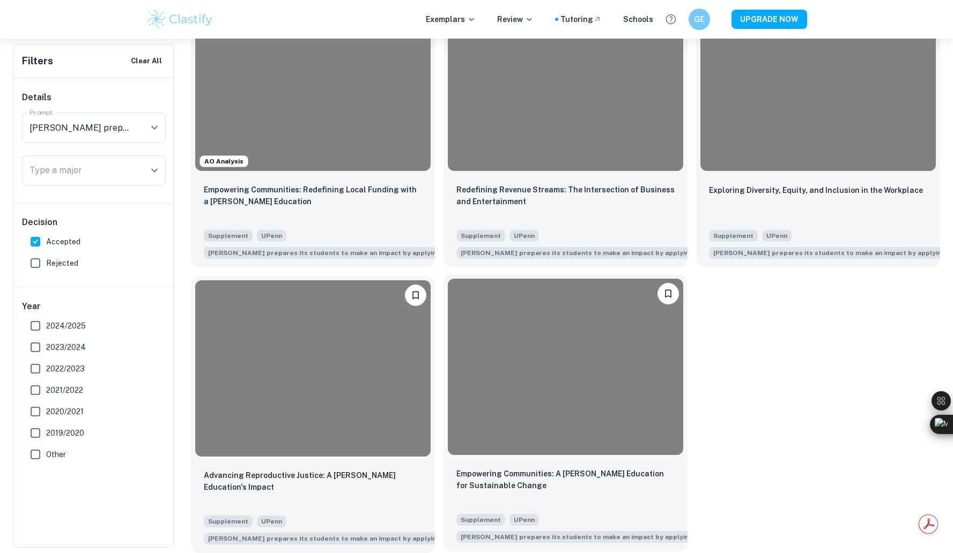
click at [553, 358] on div at bounding box center [565, 367] width 235 height 176
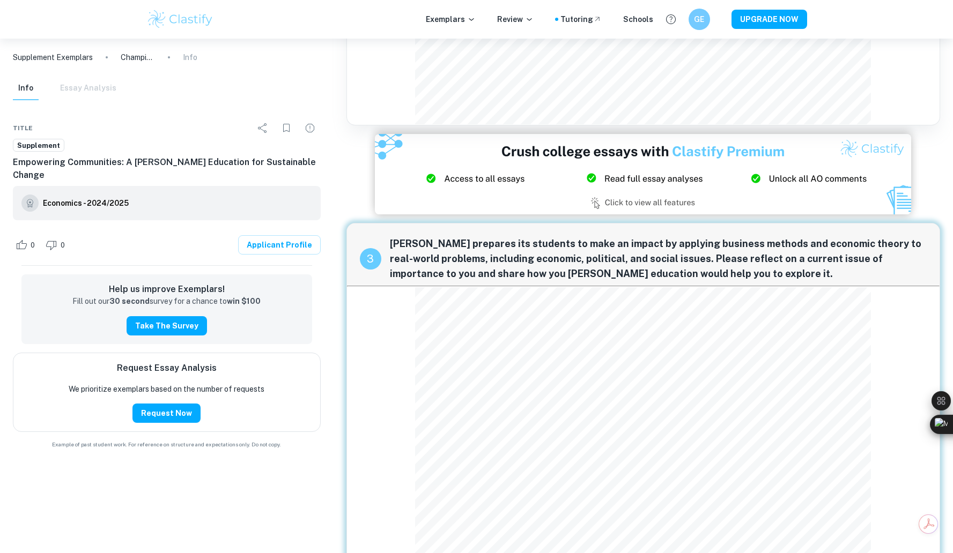
scroll to position [673, 0]
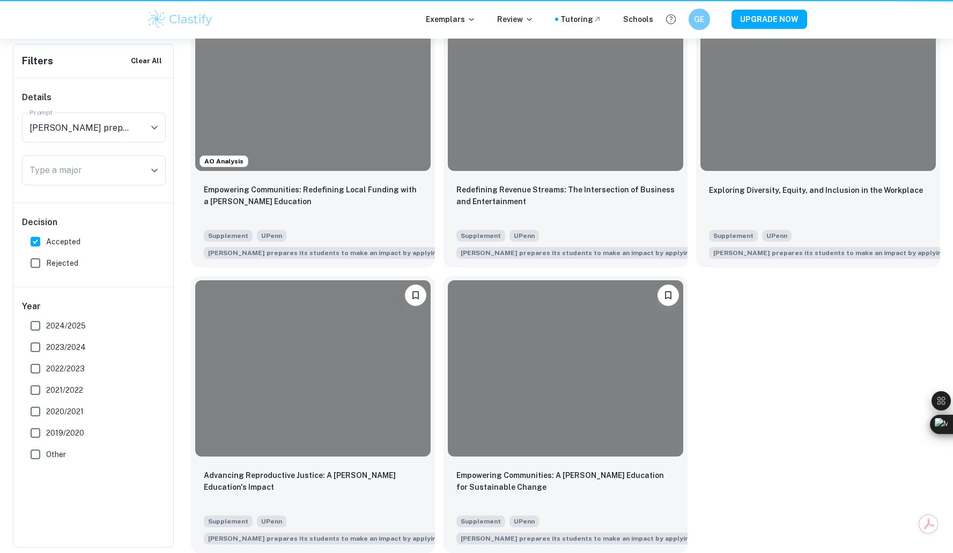
scroll to position [317, 0]
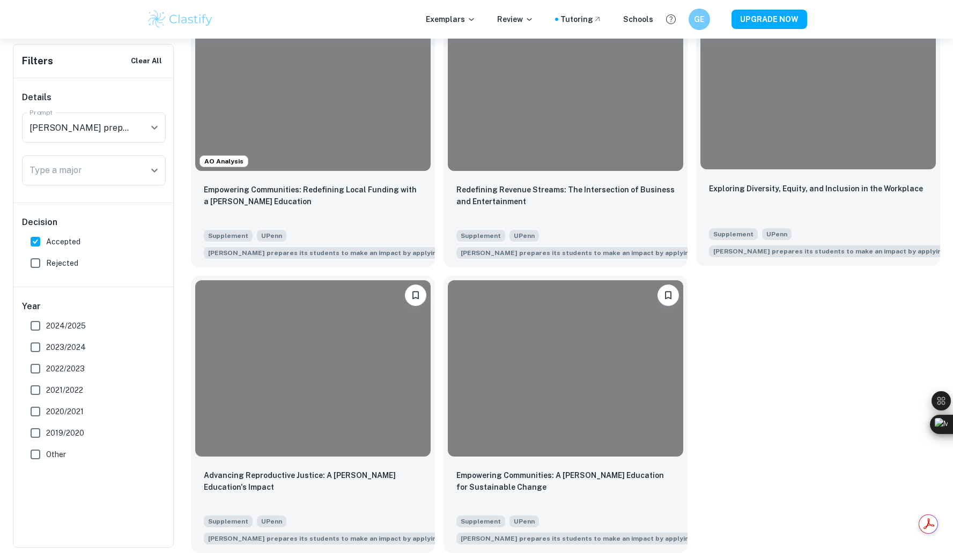
click at [802, 157] on div at bounding box center [817, 81] width 235 height 176
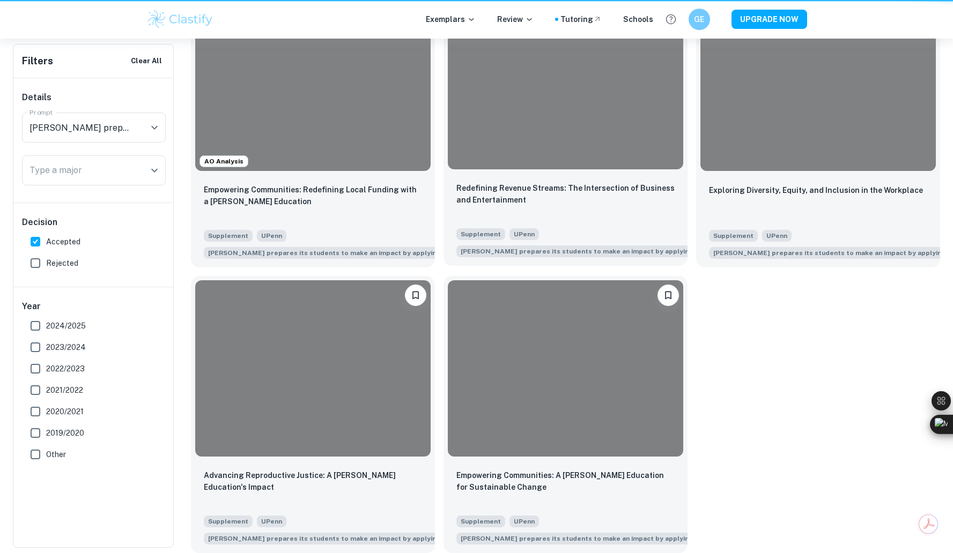
scroll to position [317, 0]
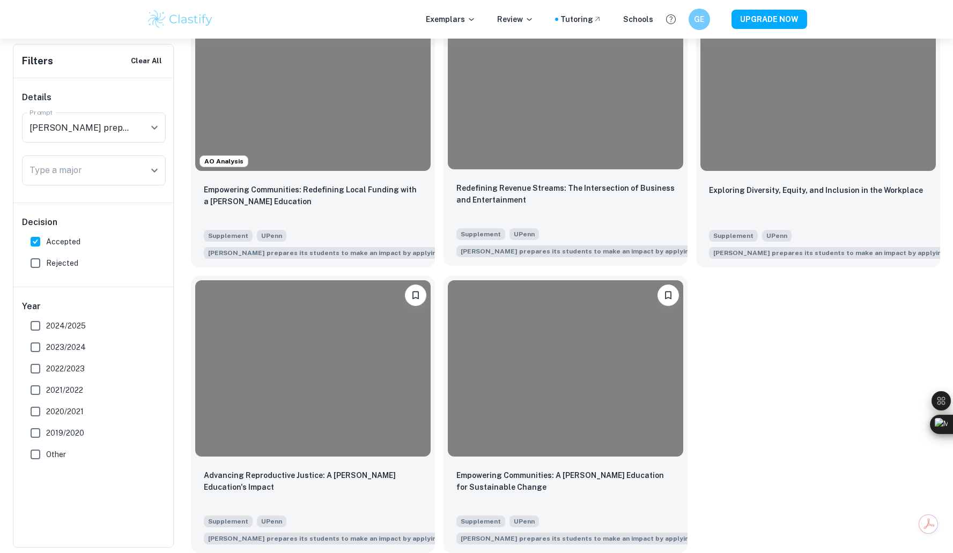
click at [590, 205] on p "Redefining Revenue Streams: The Intersection of Business and Entertainment" at bounding box center [565, 194] width 218 height 24
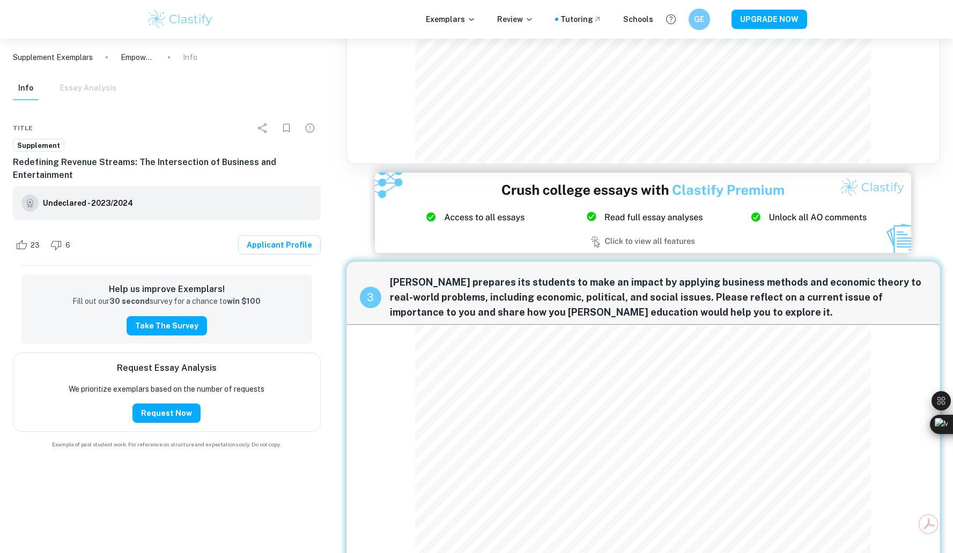
scroll to position [430, 0]
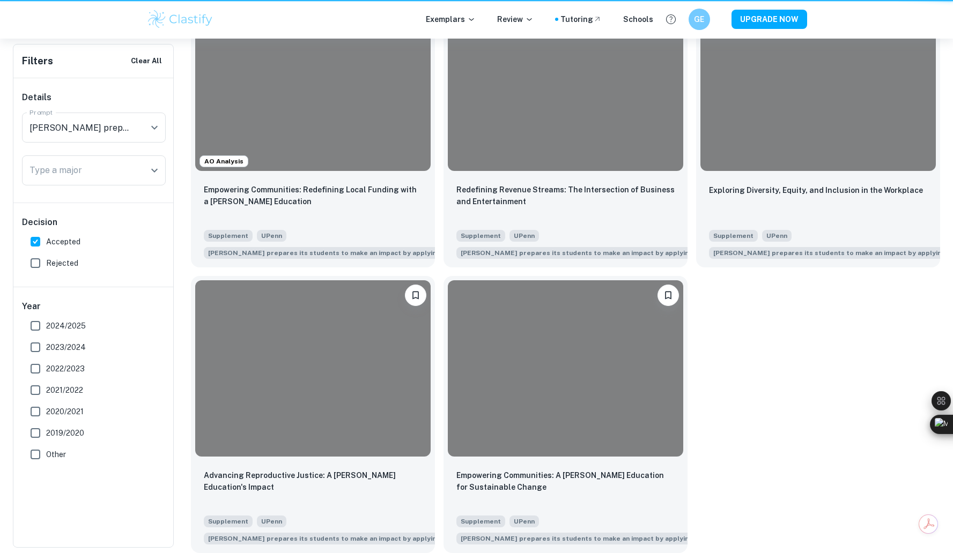
scroll to position [317, 0]
